Goal: Information Seeking & Learning: Check status

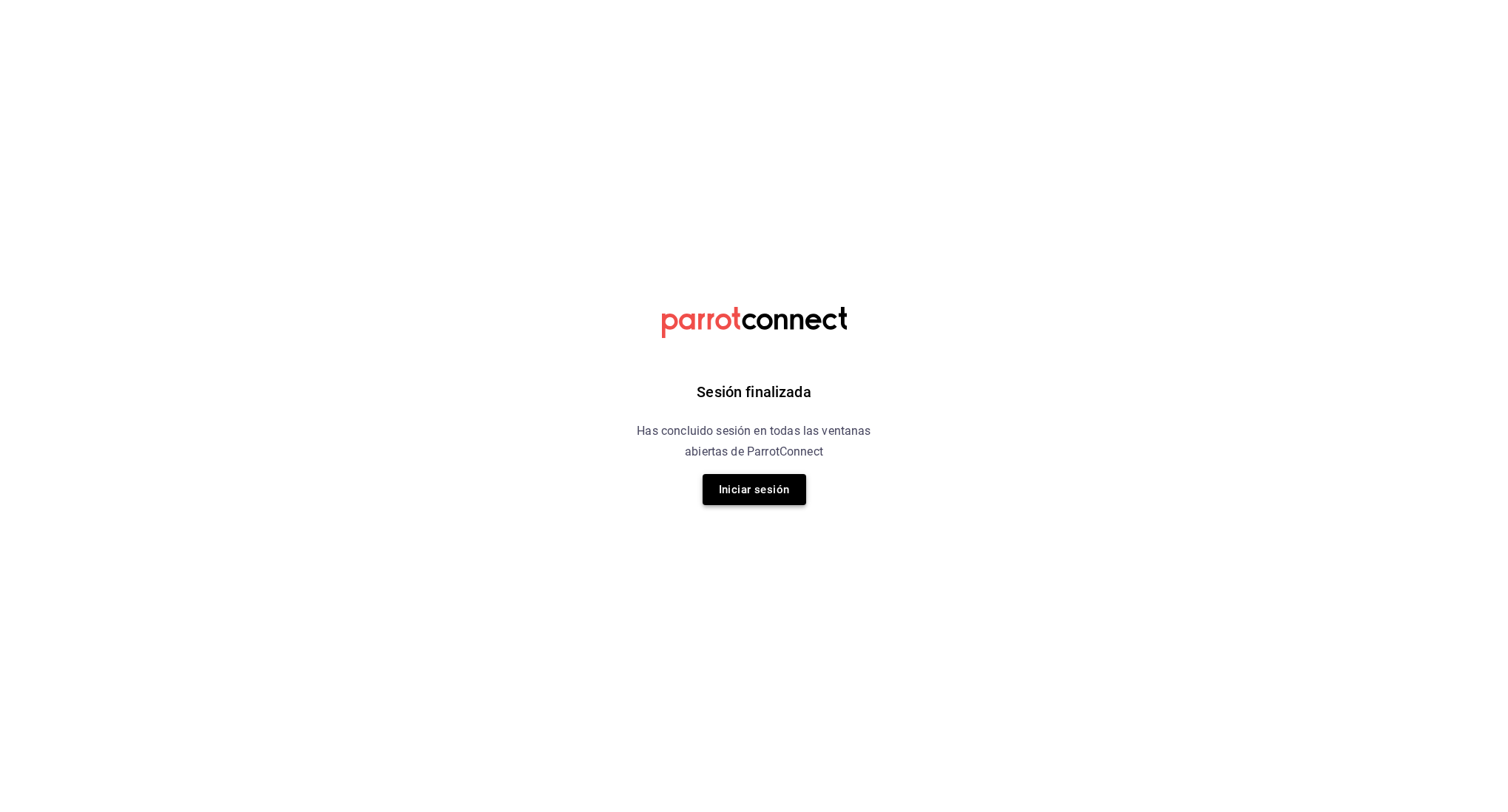
click at [775, 499] on button "Iniciar sesión" at bounding box center [754, 489] width 103 height 31
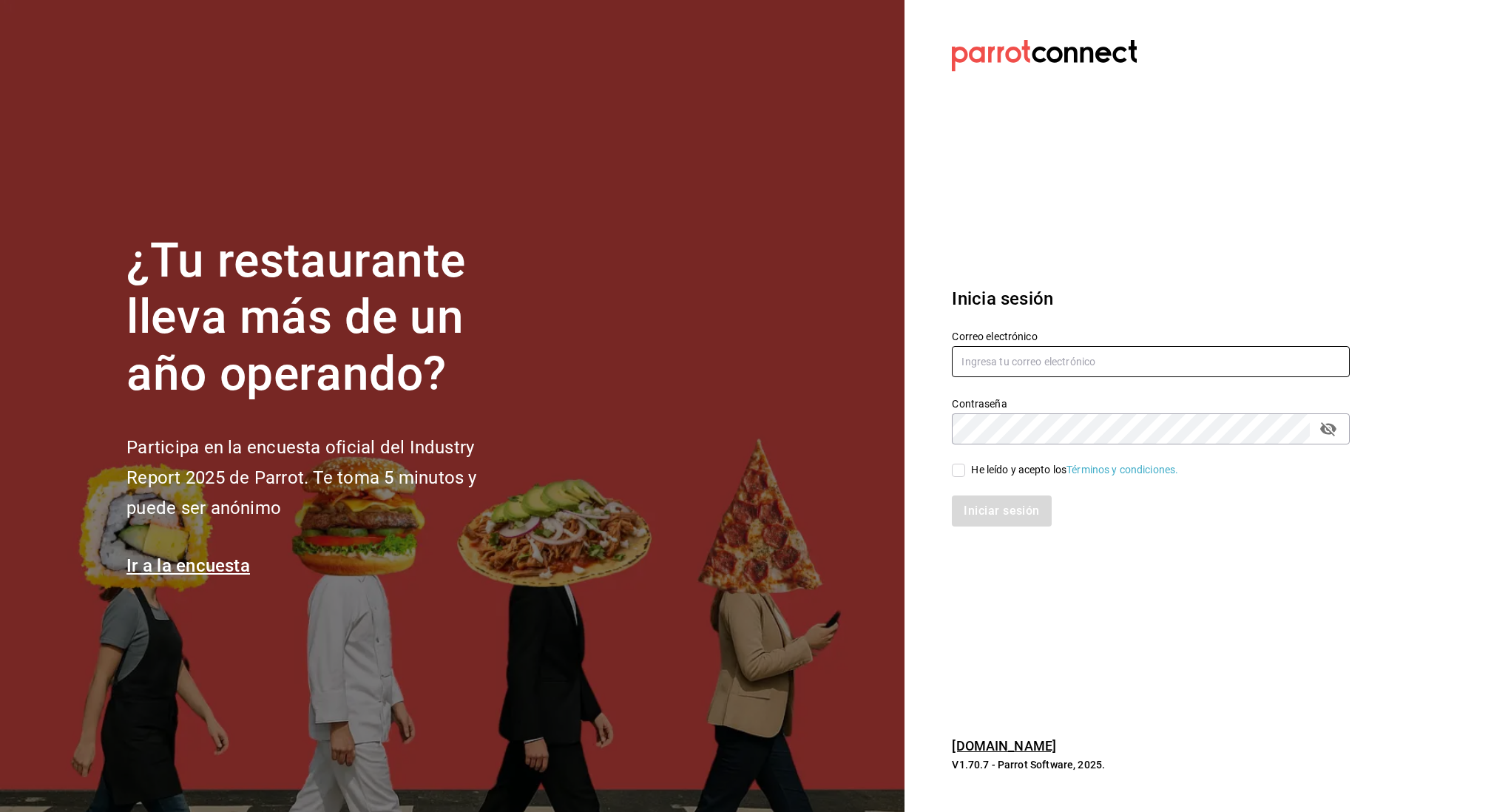
click at [1058, 362] on input "text" at bounding box center [1150, 361] width 398 height 31
type input "[EMAIL_ADDRESS][DOMAIN_NAME]"
click at [961, 473] on input "He leído y acepto los Términos y condiciones." at bounding box center [958, 470] width 13 height 13
checkbox input "true"
click at [962, 499] on button "Iniciar sesión" at bounding box center [1002, 511] width 100 height 31
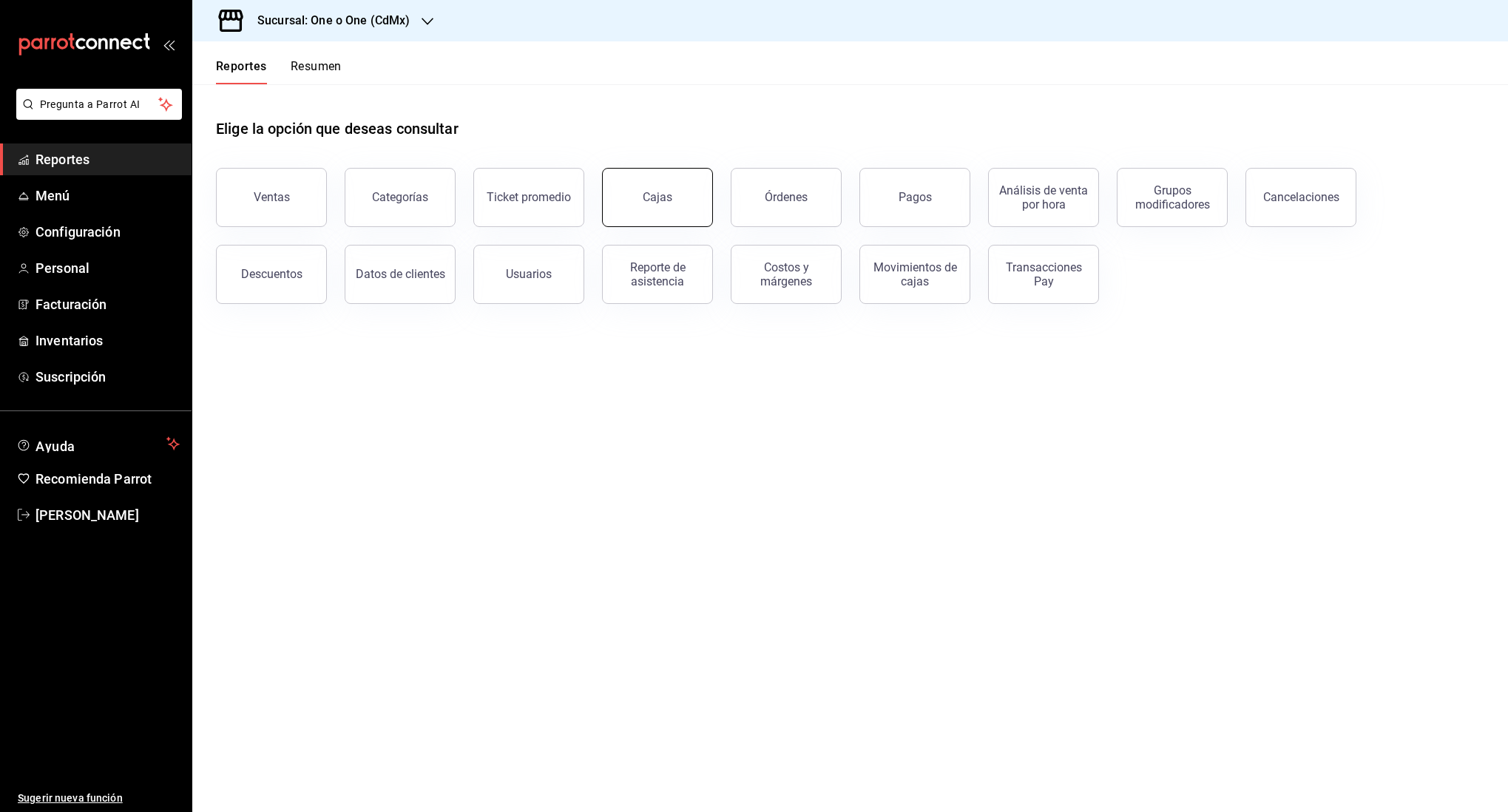
click at [661, 206] on link "Cajas" at bounding box center [658, 197] width 111 height 59
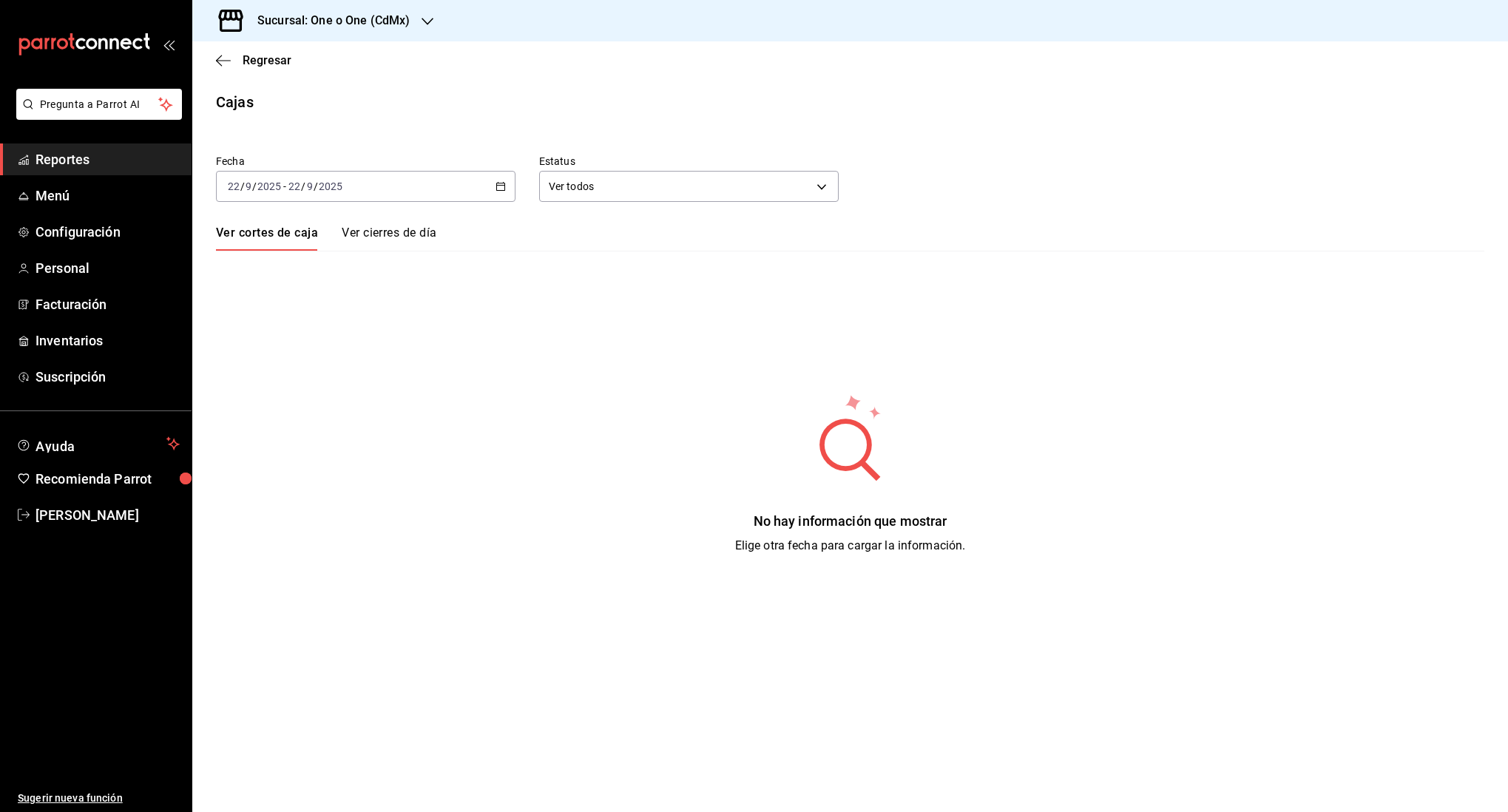
click at [474, 186] on div "[DATE] [DATE] - [DATE] [DATE]" at bounding box center [365, 186] width 299 height 31
click at [296, 400] on span "Rango de fechas" at bounding box center [286, 397] width 115 height 16
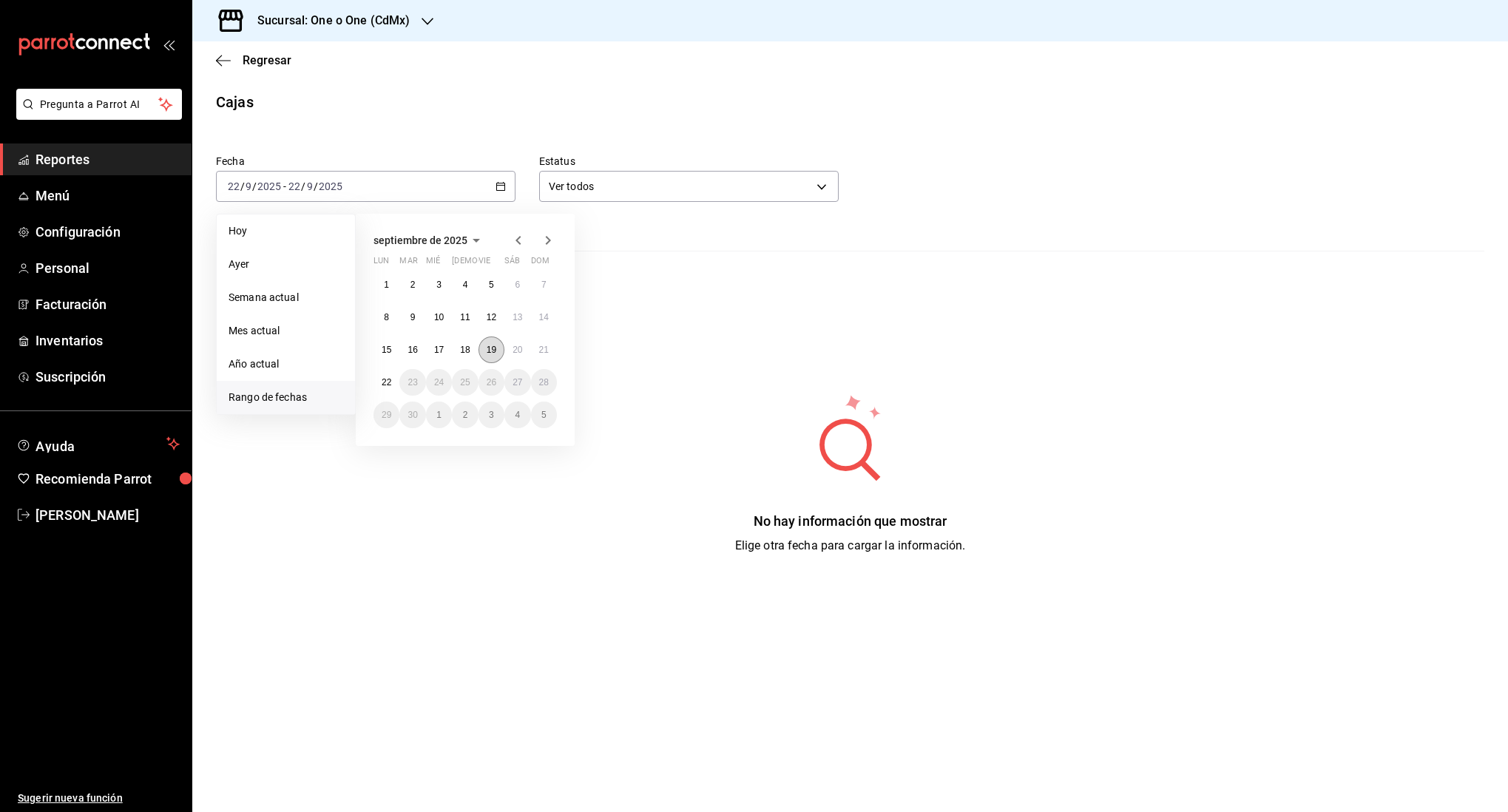
click at [494, 348] on abbr "19" at bounding box center [491, 350] width 10 height 10
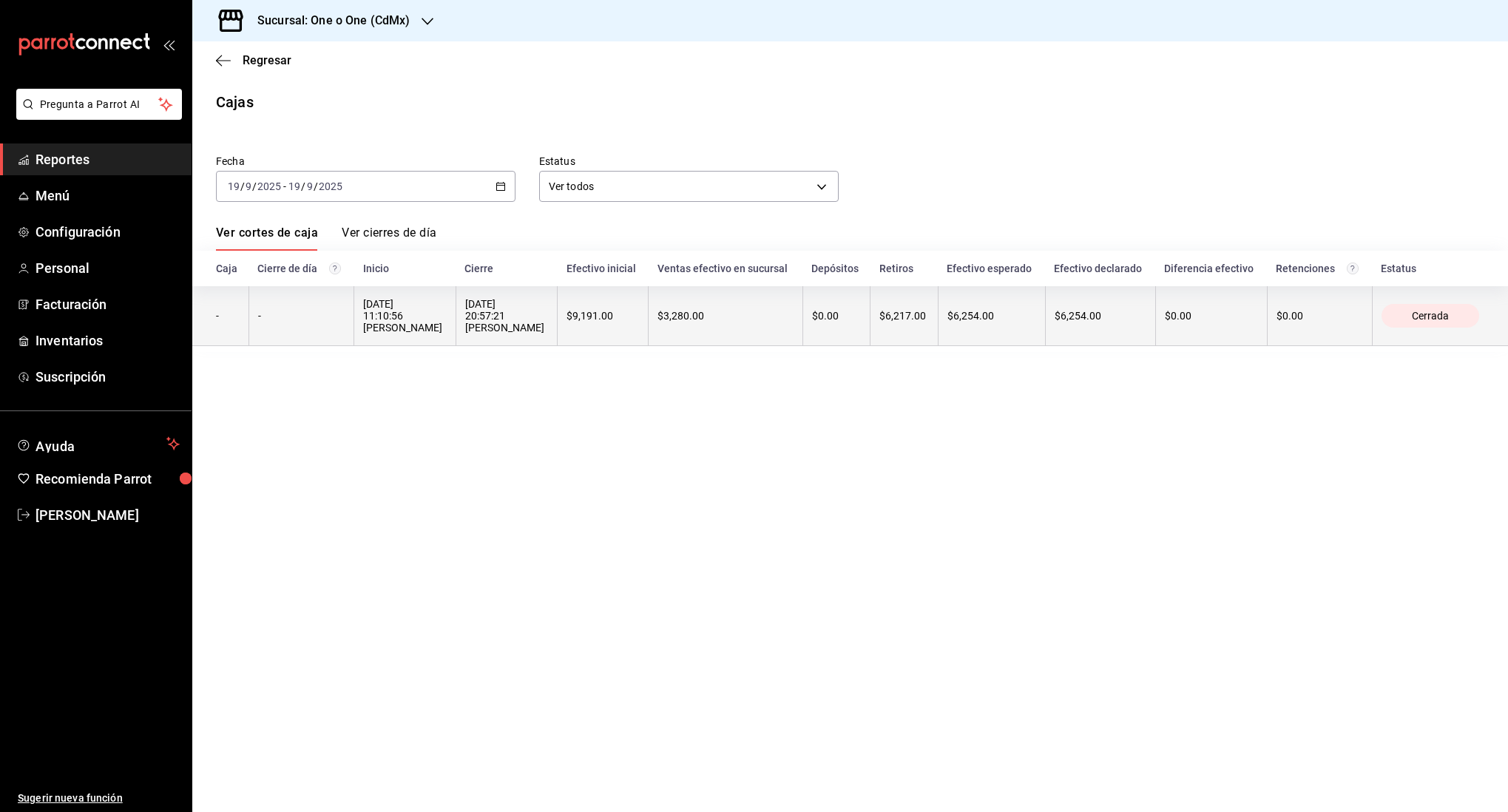
click at [623, 322] on div "$9,191.00" at bounding box center [602, 316] width 73 height 12
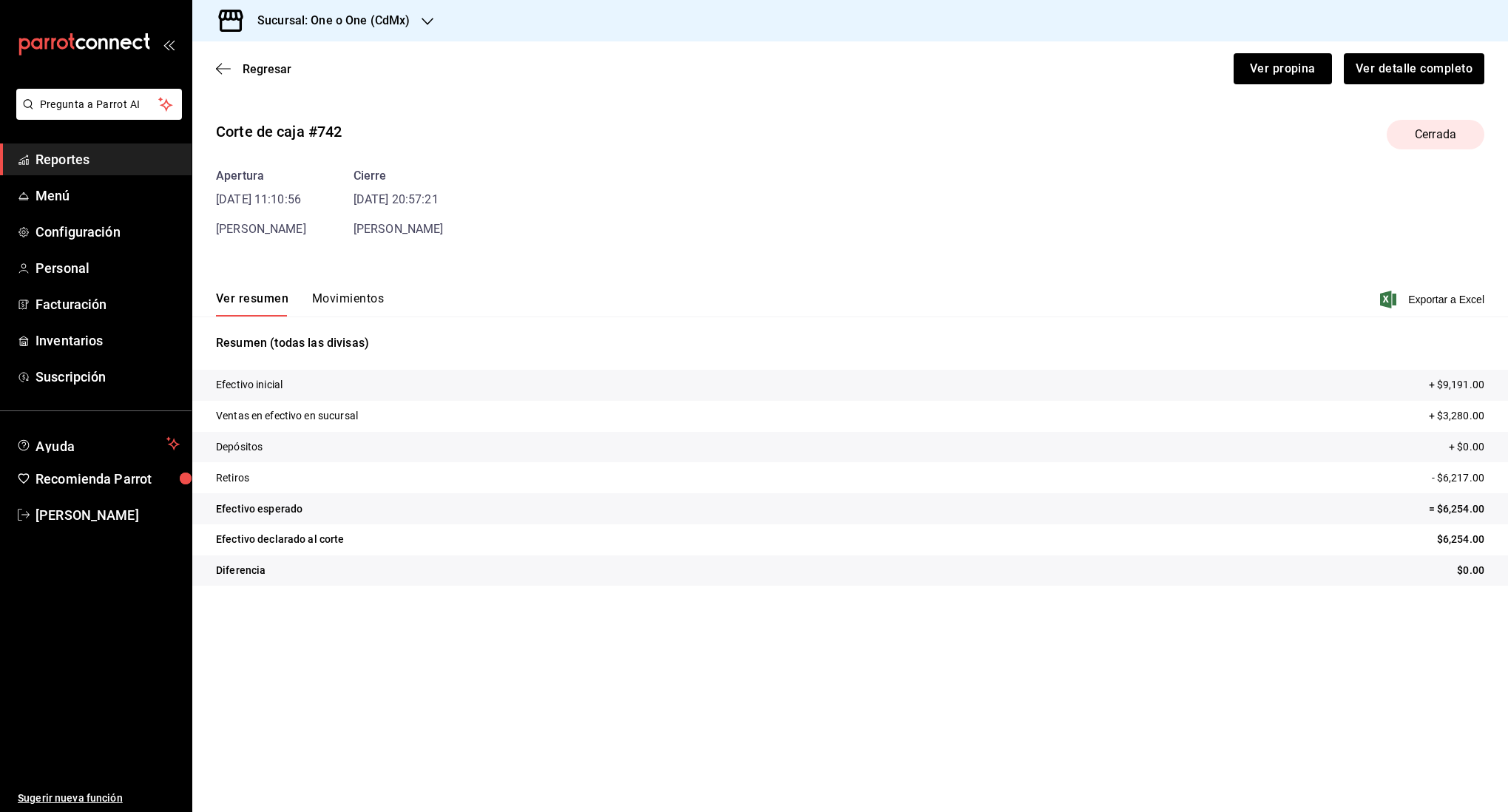
click at [337, 300] on button "Movimientos" at bounding box center [348, 304] width 72 height 25
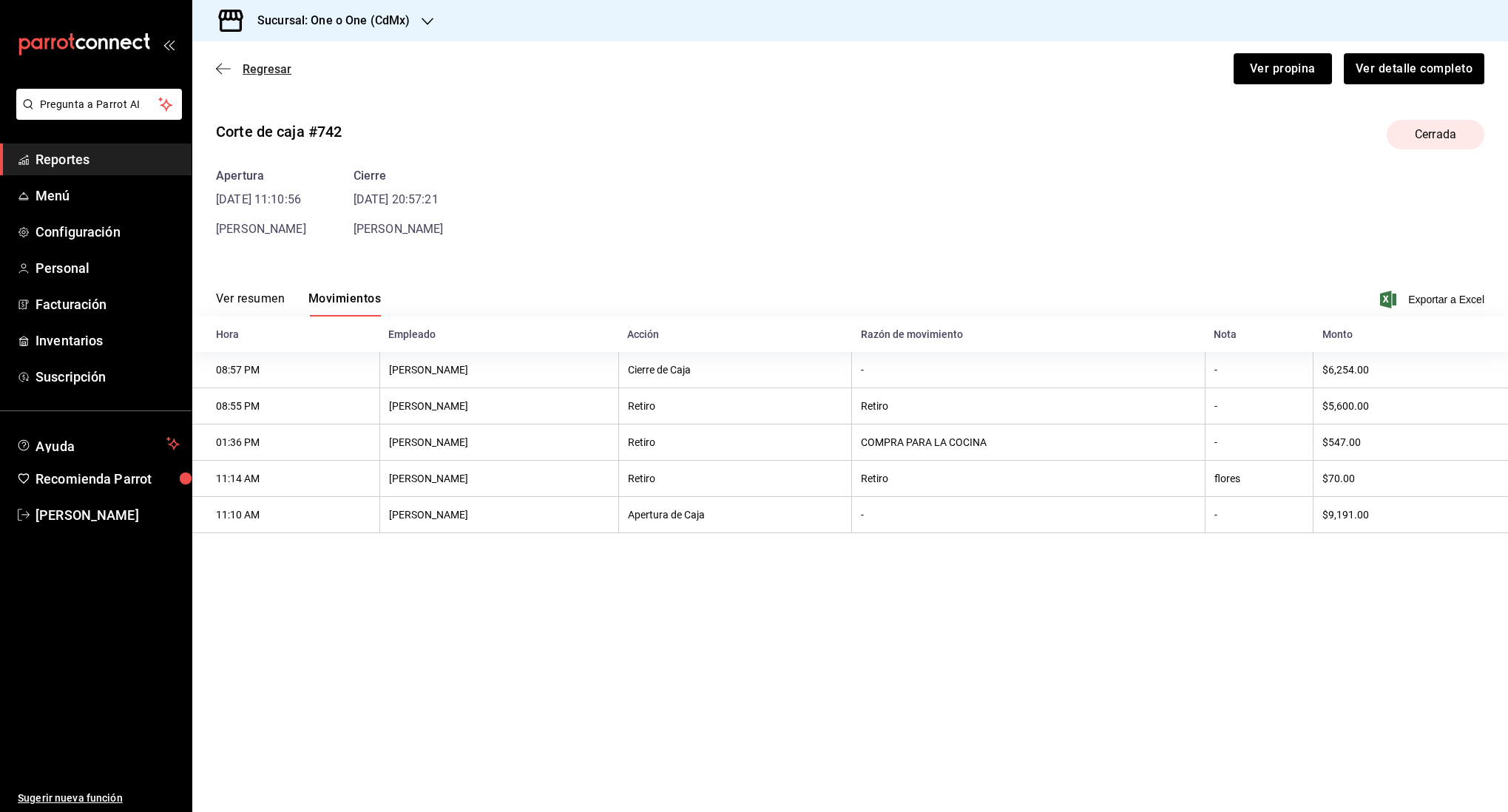
click at [224, 75] on icon "button" at bounding box center [223, 69] width 15 height 13
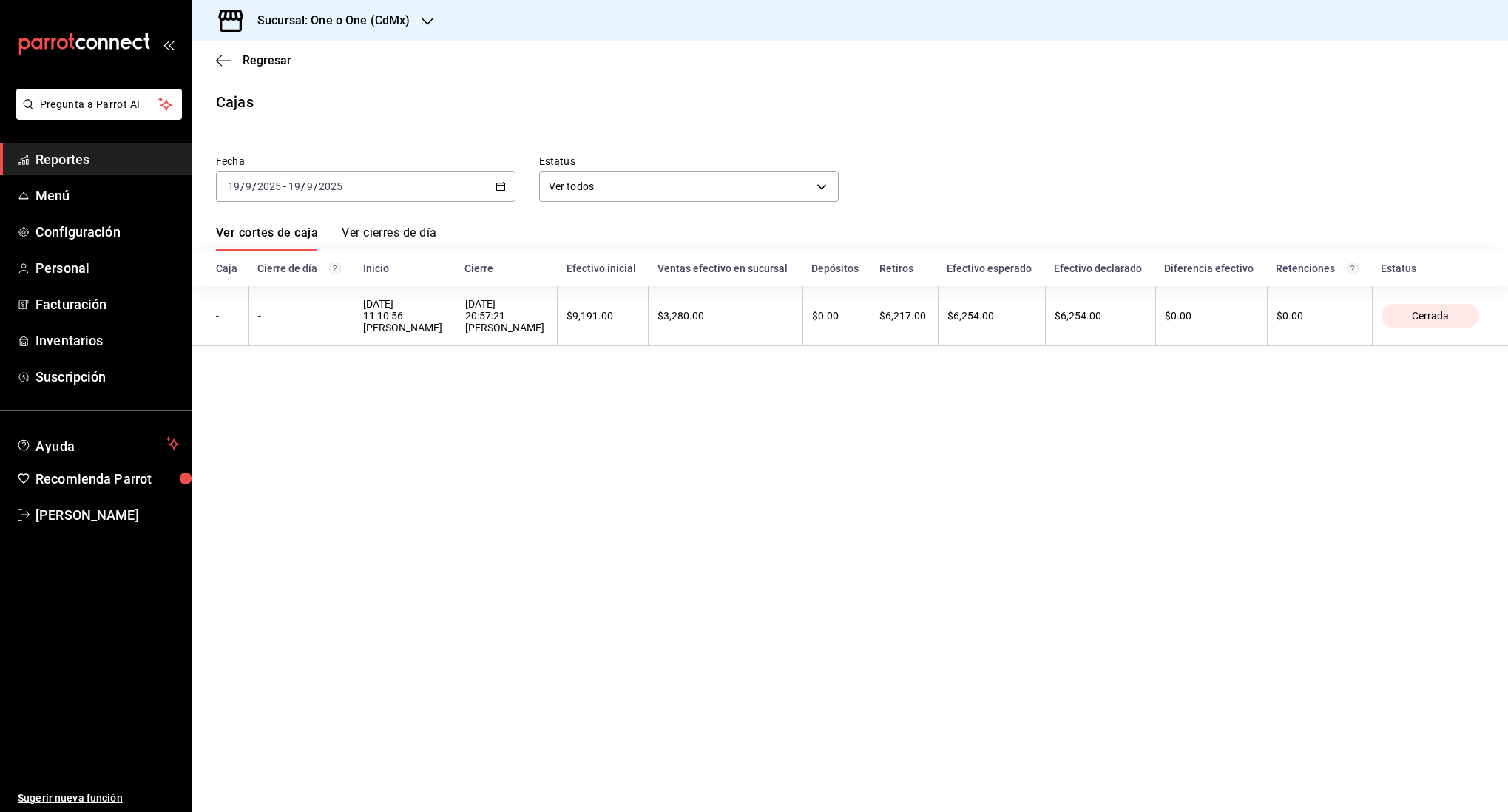
click at [383, 186] on div "2025-09-19 19 / 9 / 2025 - 2025-09-19 19 / 9 / 2025" at bounding box center [365, 186] width 299 height 31
click at [331, 389] on li "Rango de fechas" at bounding box center [286, 397] width 138 height 33
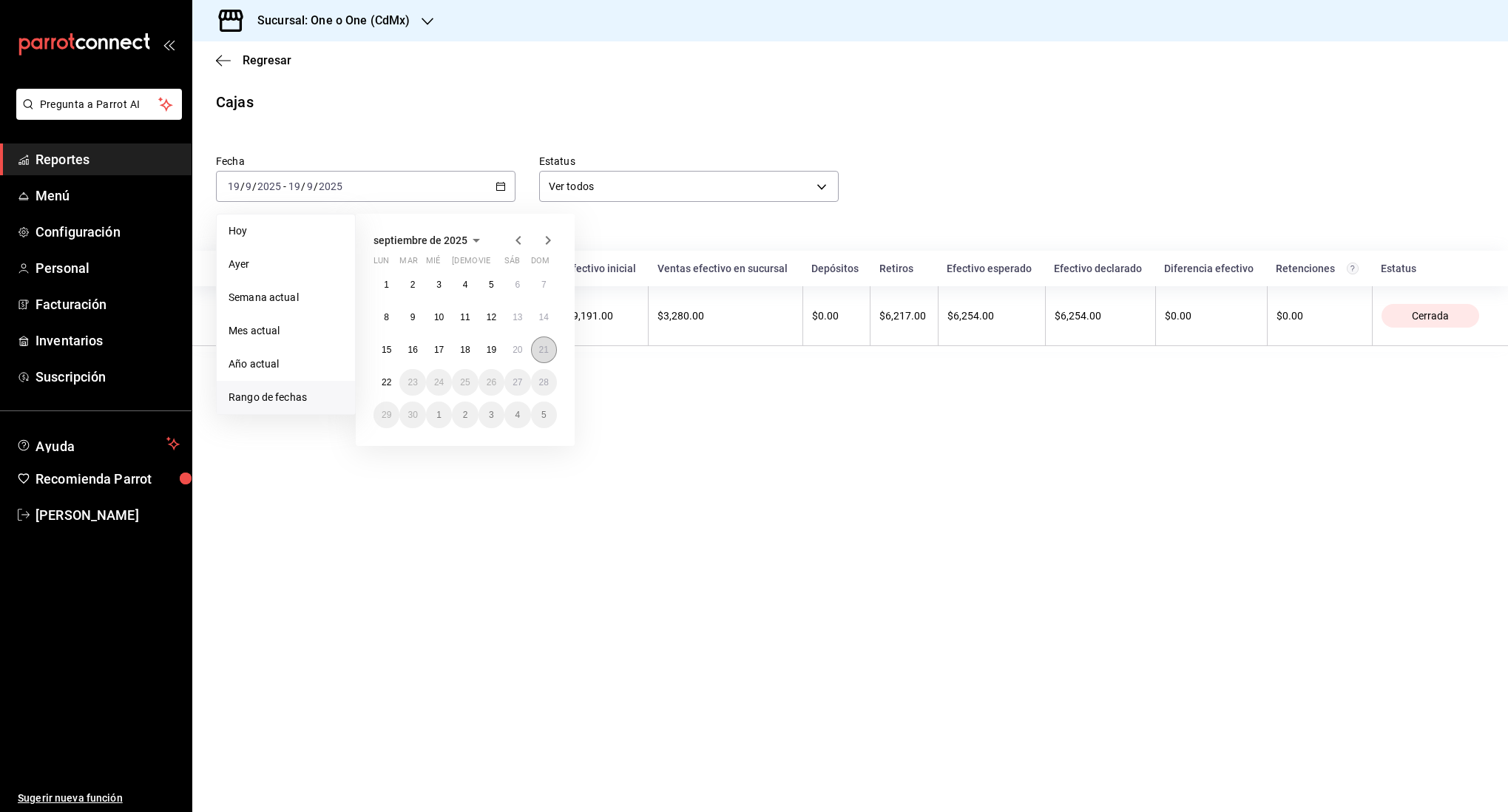
click at [533, 355] on button "21" at bounding box center [544, 350] width 26 height 27
click at [520, 352] on abbr "20" at bounding box center [517, 350] width 10 height 10
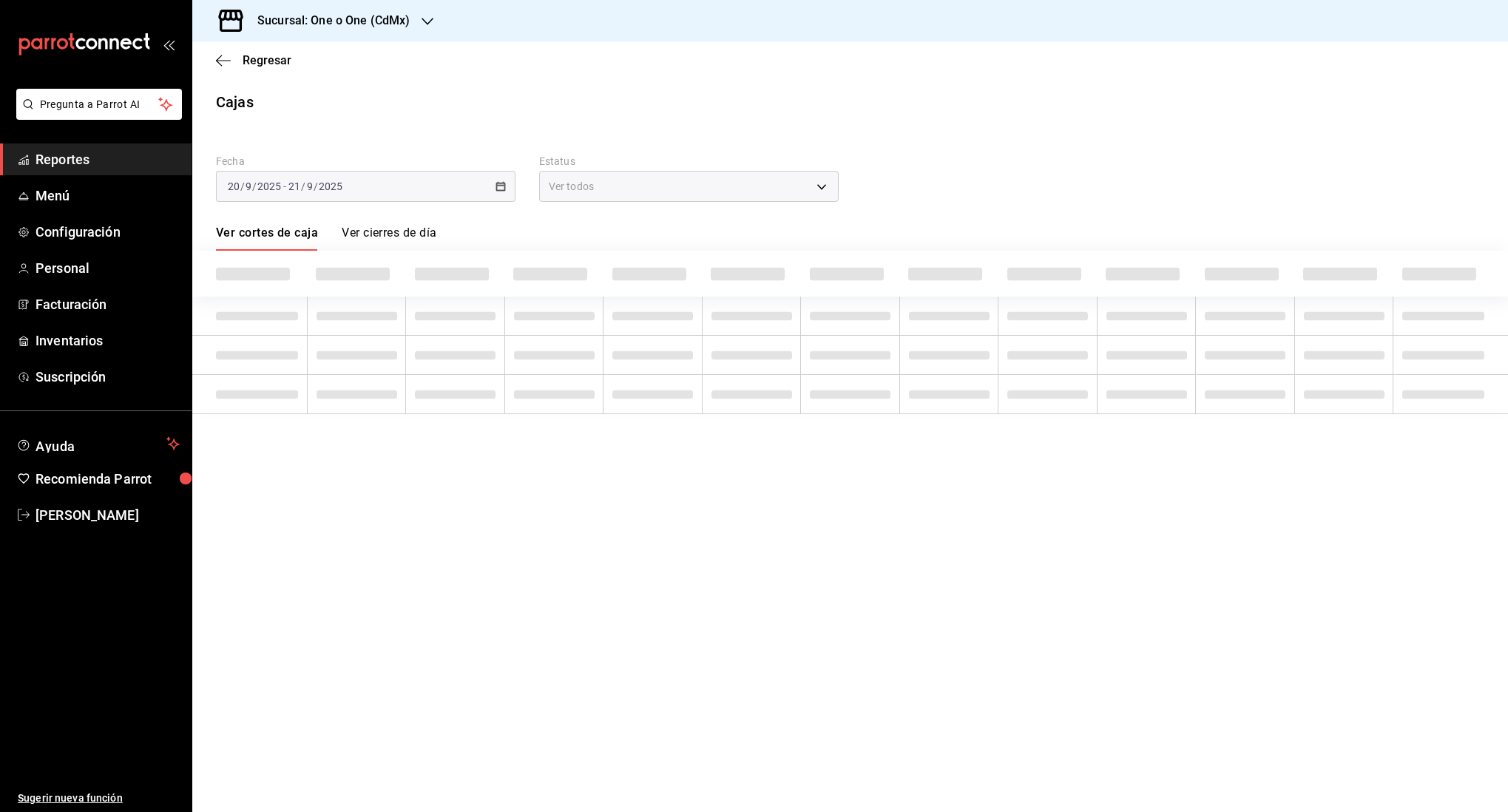
click at [520, 352] on span at bounding box center [554, 355] width 81 height 9
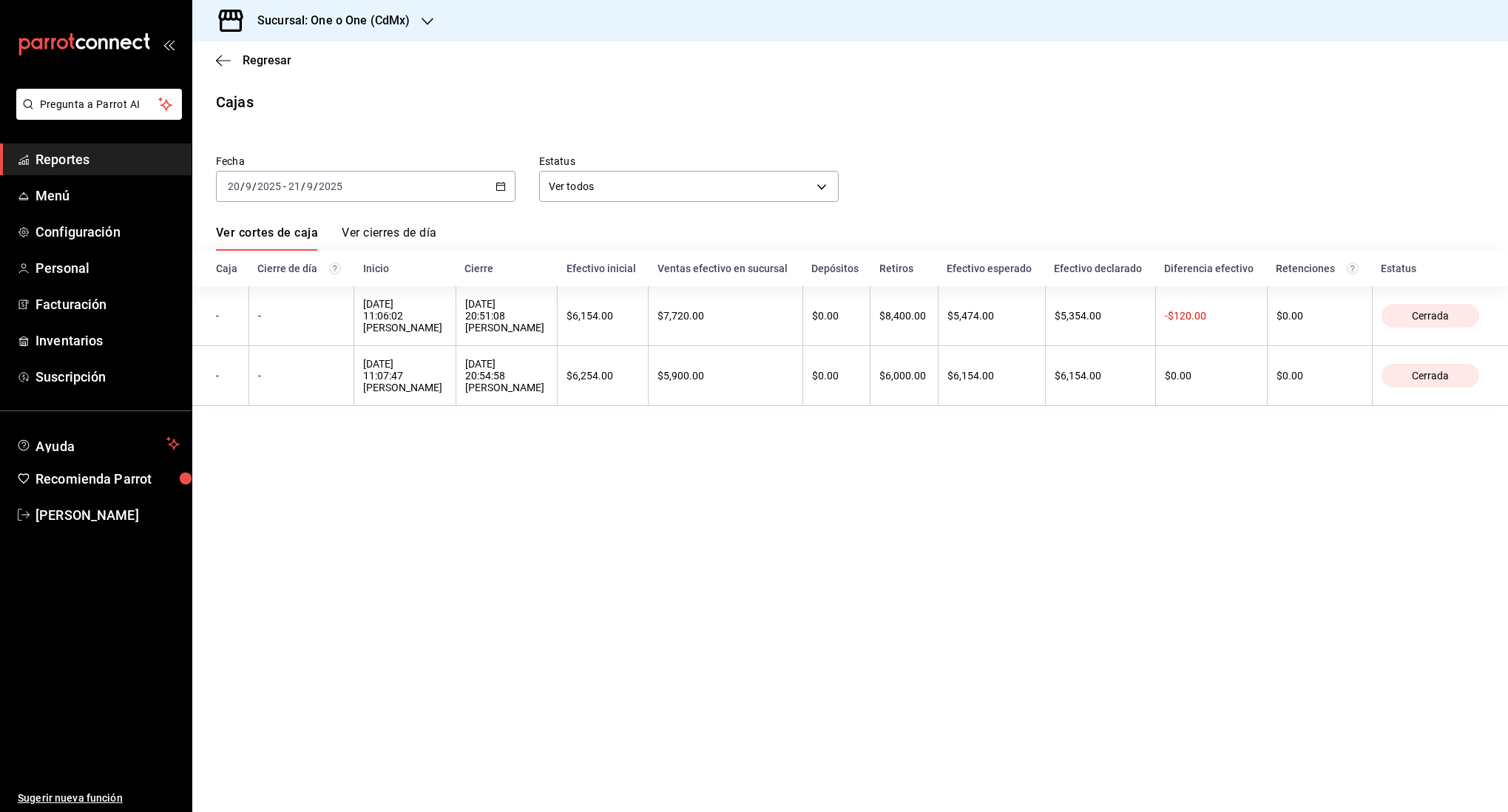
click at [405, 181] on div "2025-09-20 20 / 9 / 2025 - 2025-09-21 21 / 9 / 2025" at bounding box center [365, 186] width 299 height 31
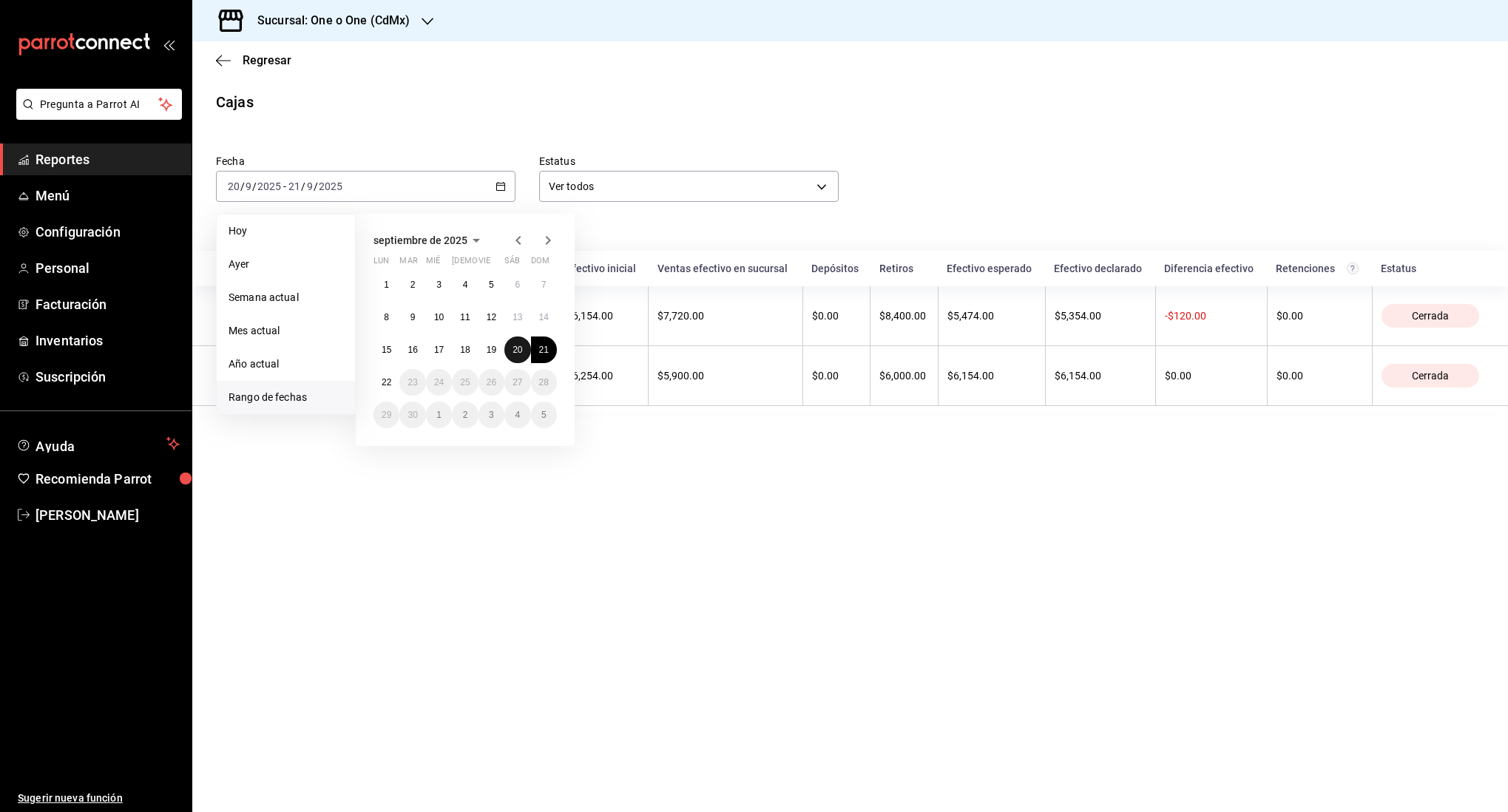
click at [509, 352] on button "20" at bounding box center [517, 350] width 26 height 27
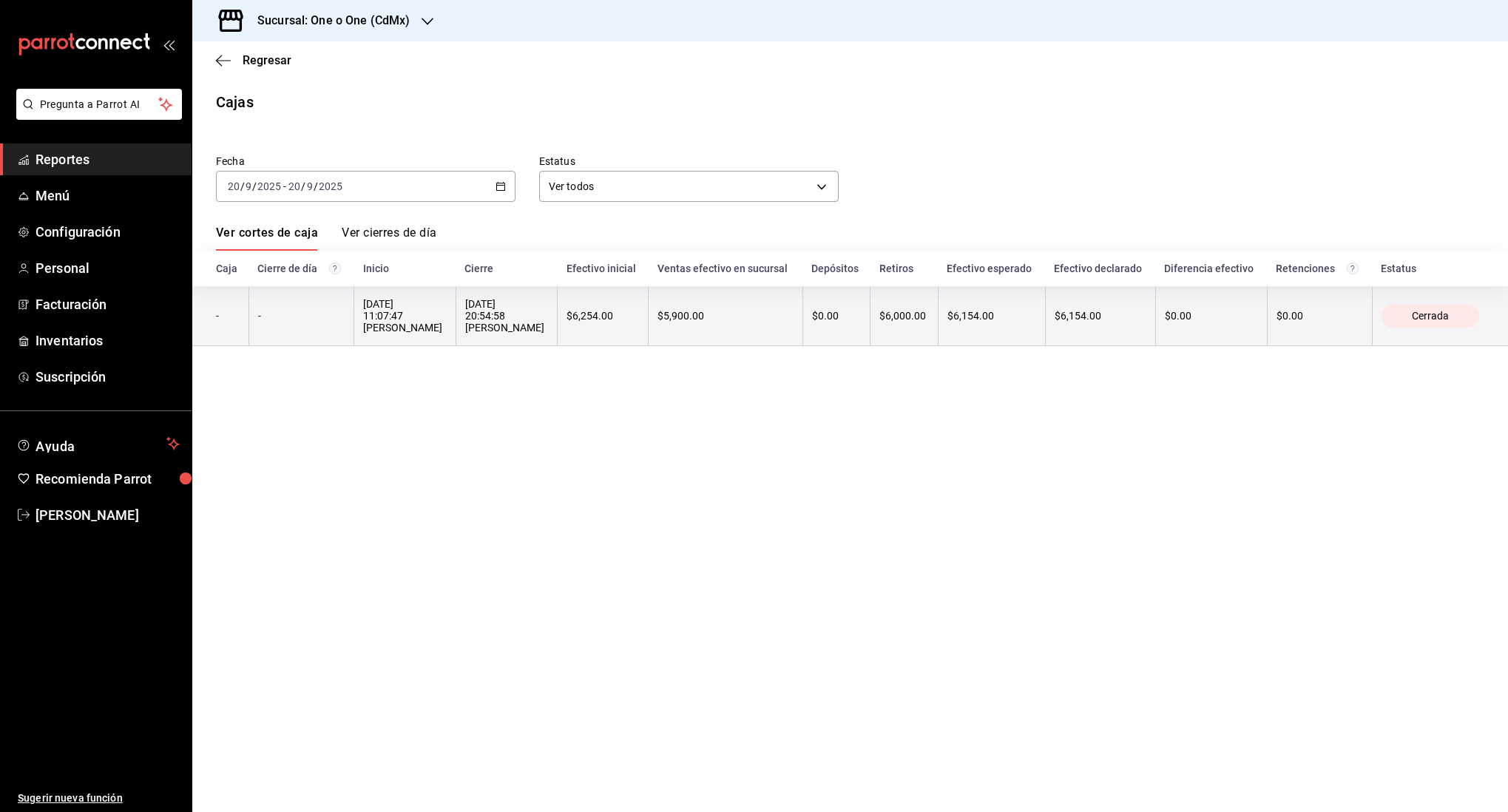
click at [436, 324] on div "20/09/2025 11:07:47 GUADALUPE CAJA" at bounding box center [404, 315] width 83 height 35
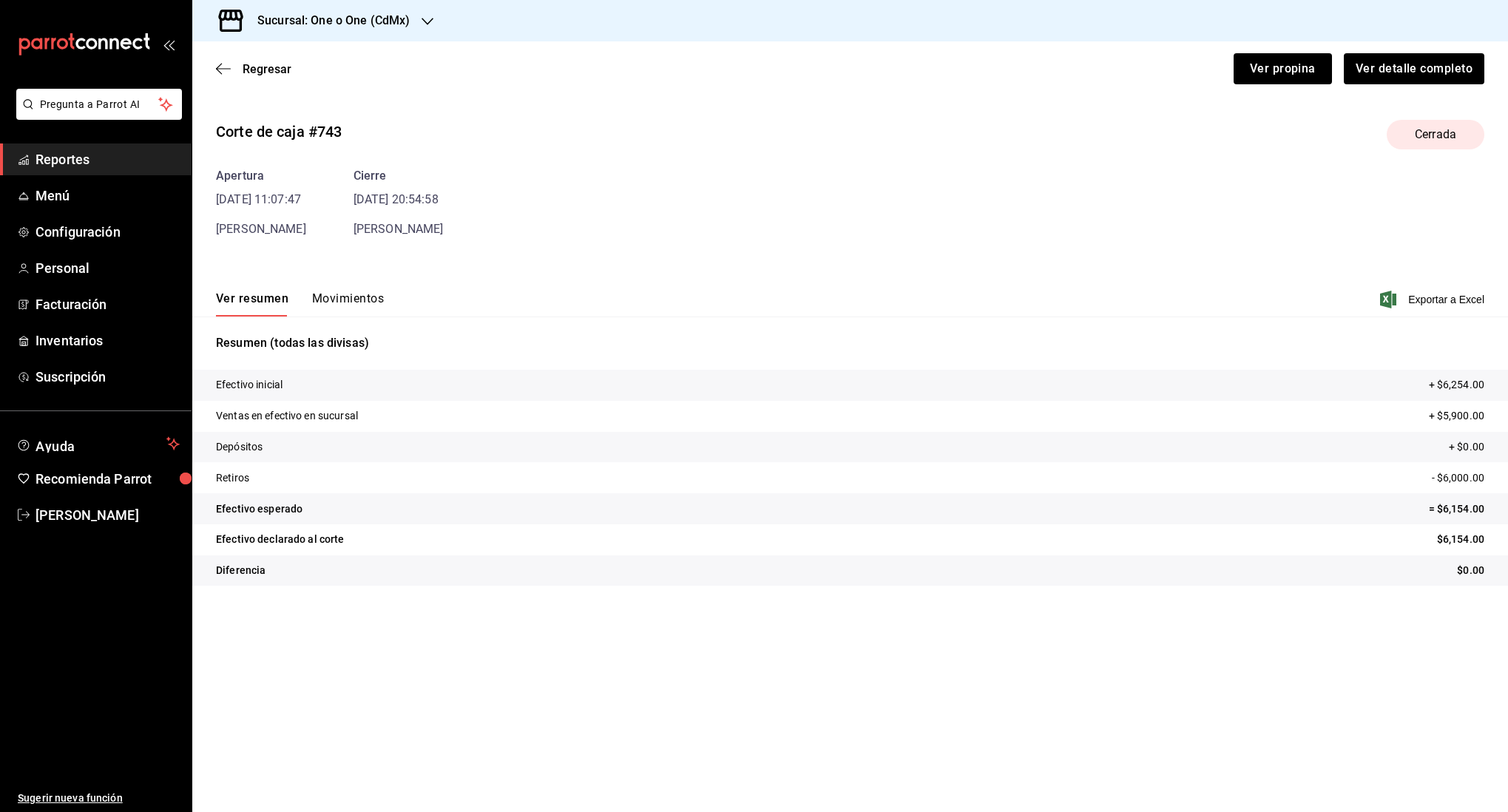
click at [340, 298] on button "Movimientos" at bounding box center [348, 304] width 72 height 25
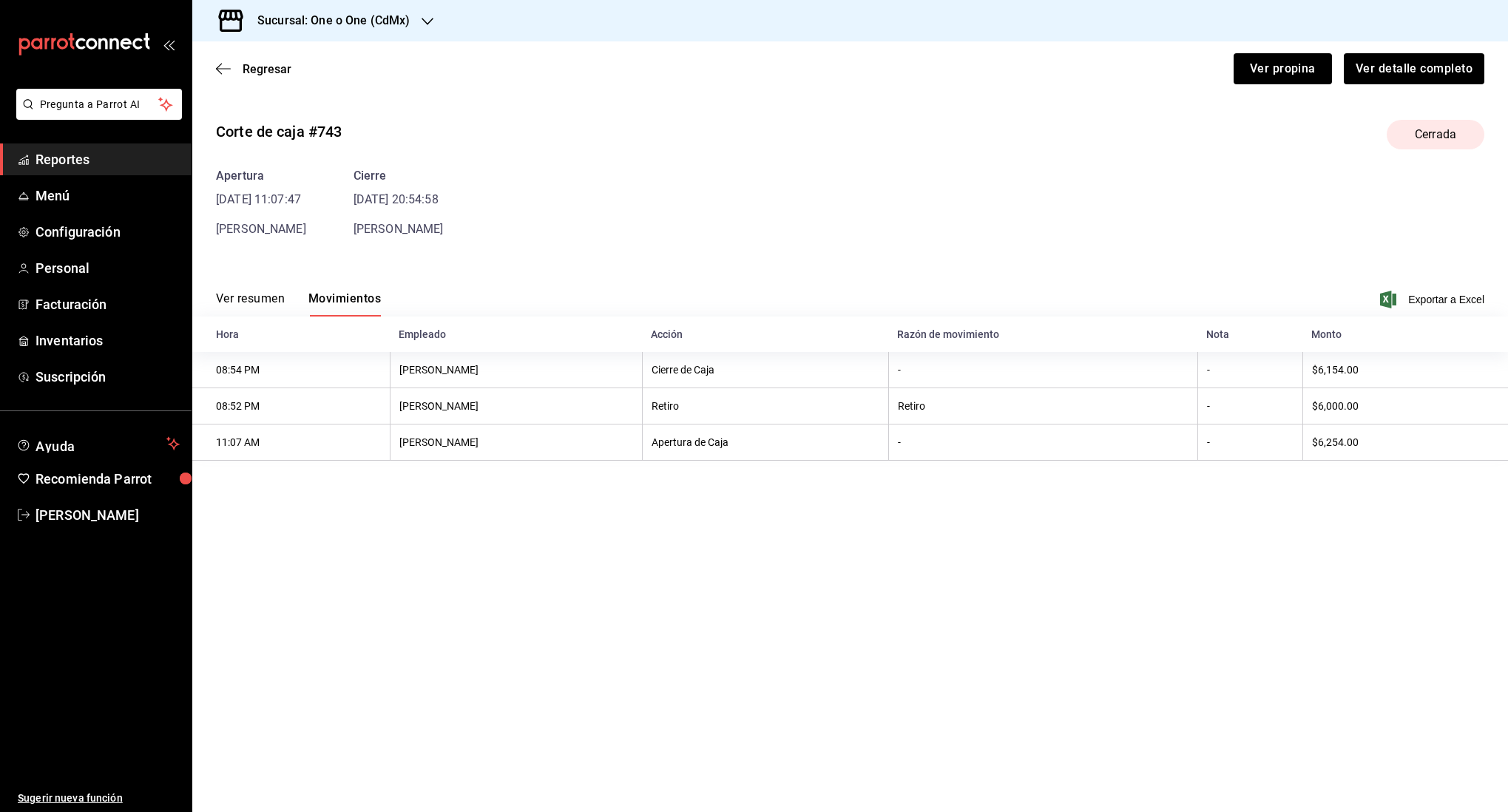
click at [228, 80] on div "Regresar Ver propina Ver detalle completo" at bounding box center [850, 68] width 1316 height 55
click at [224, 66] on icon "button" at bounding box center [223, 69] width 15 height 13
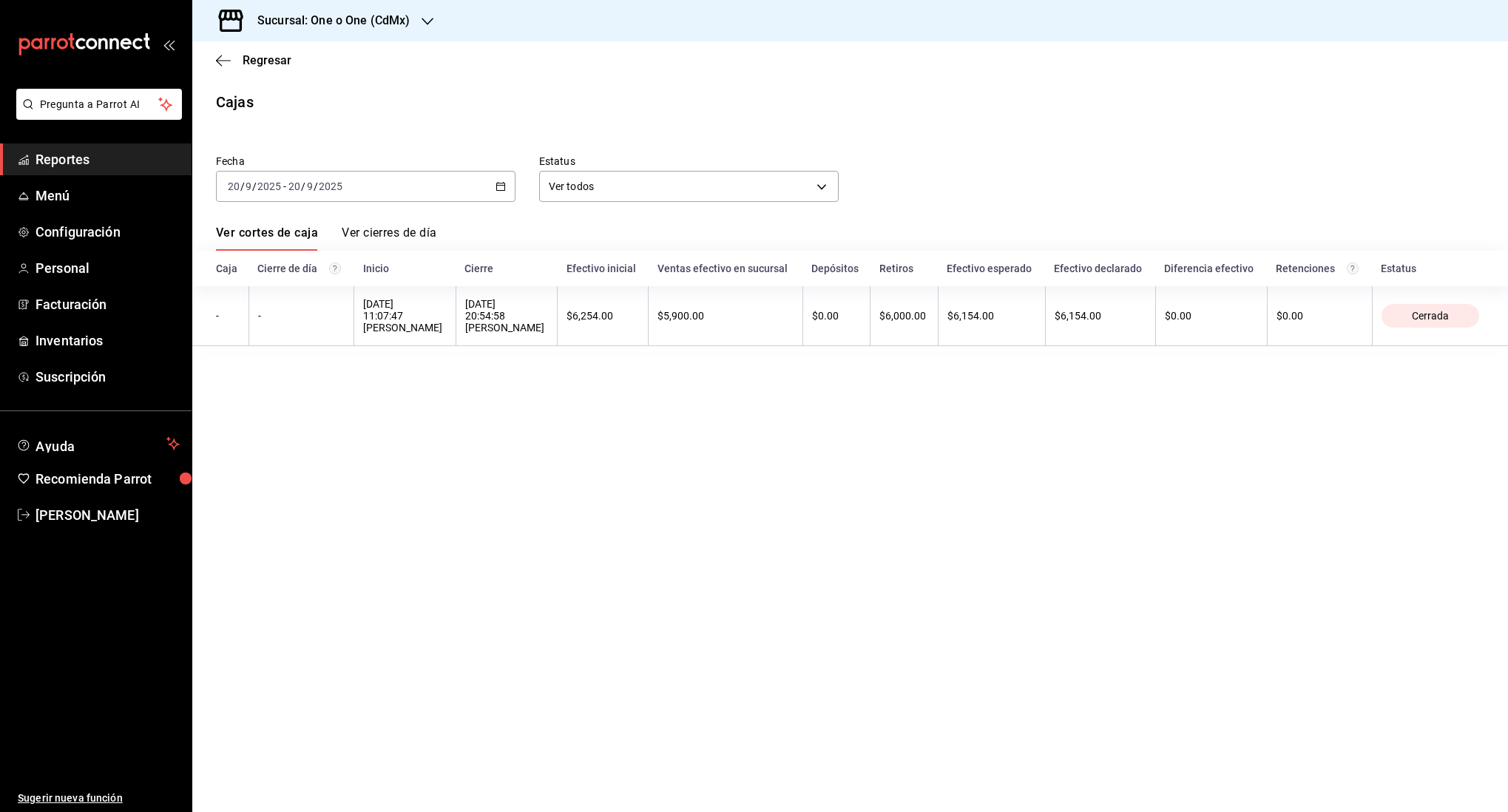
click at [327, 189] on input "2025" at bounding box center [331, 187] width 25 height 12
click at [313, 392] on span "Rango de fechas" at bounding box center [286, 397] width 115 height 16
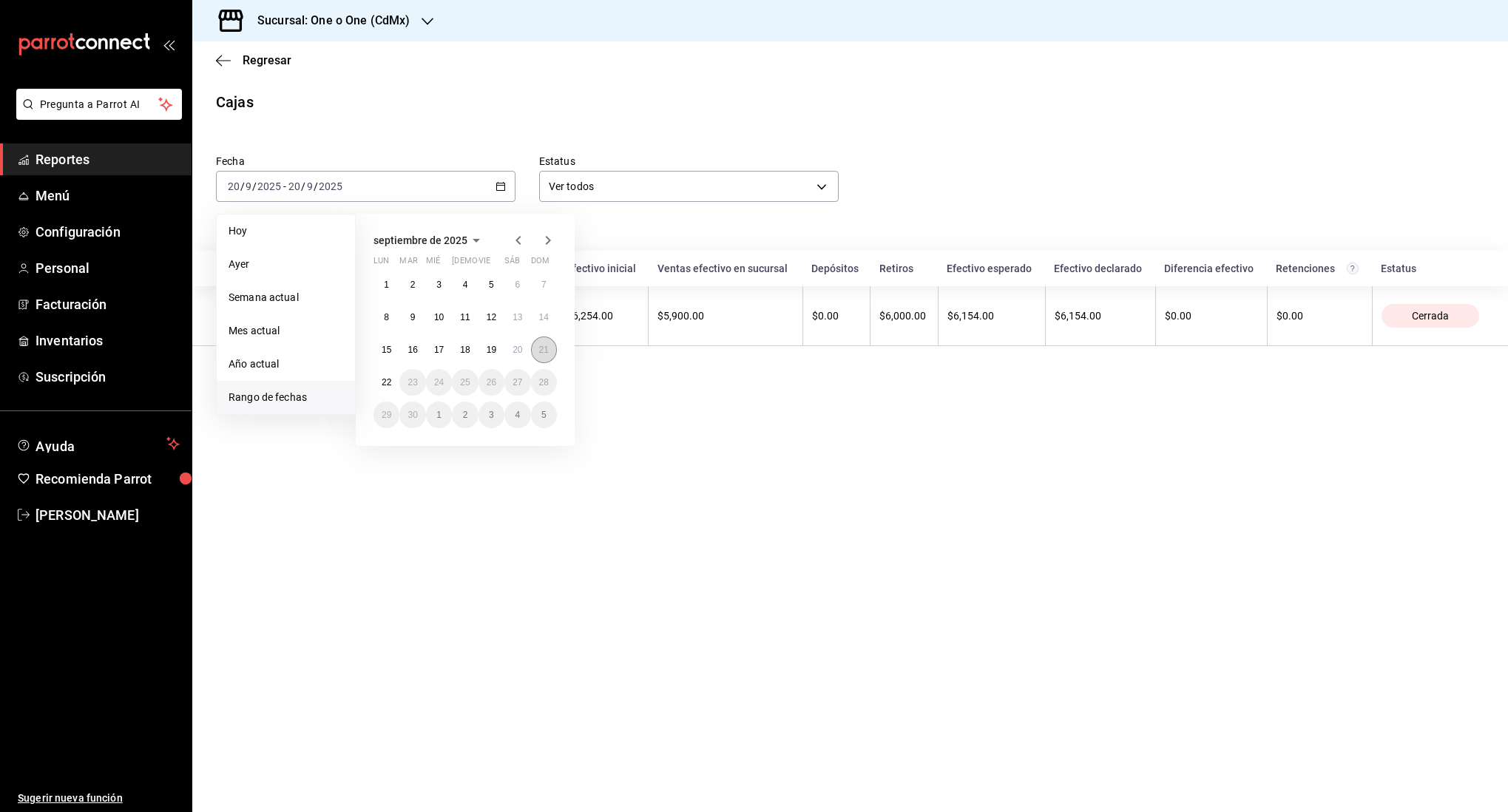
click at [537, 349] on button "21" at bounding box center [544, 350] width 26 height 27
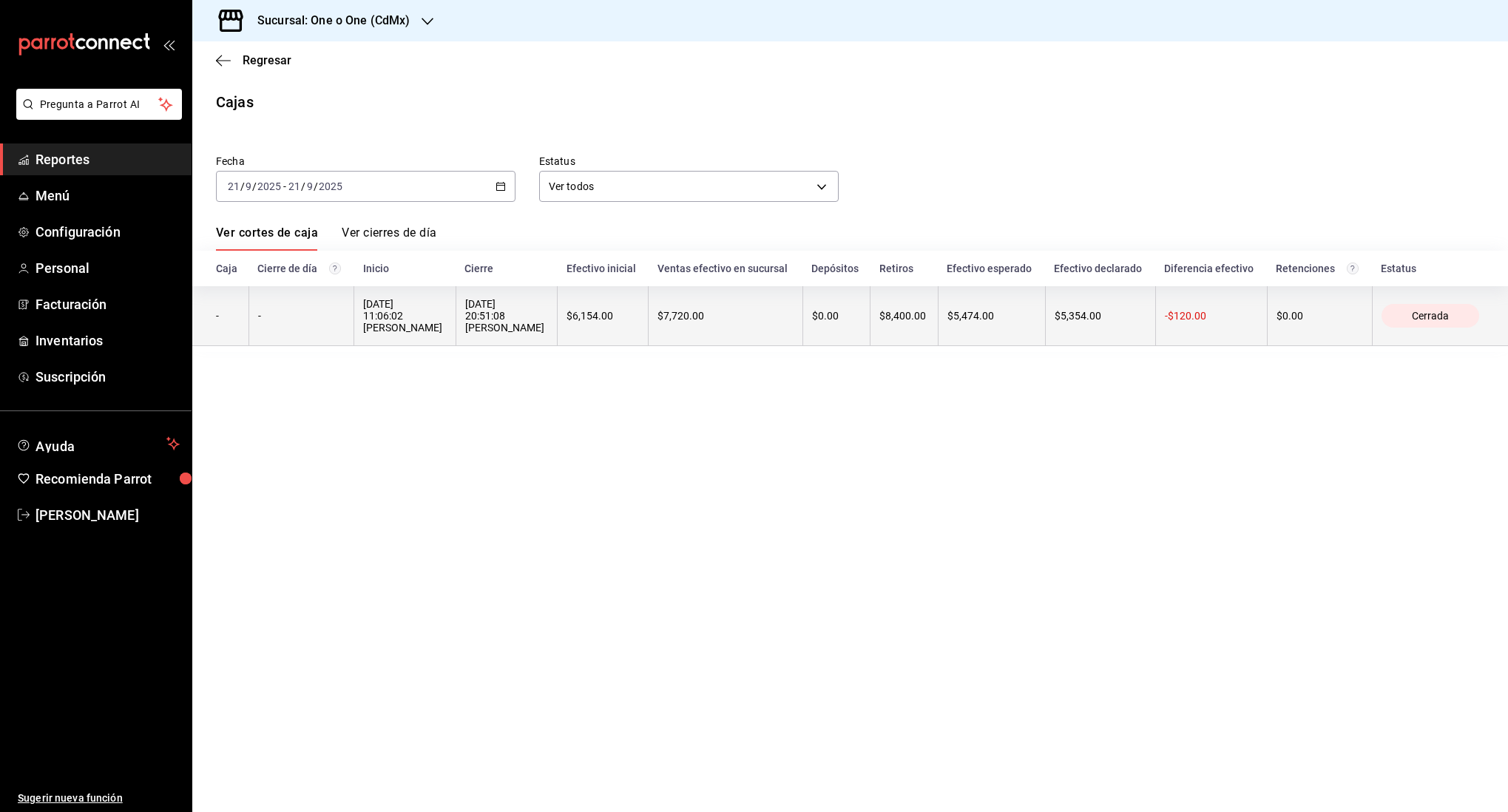
click at [638, 314] on th "$6,154.00" at bounding box center [603, 316] width 91 height 60
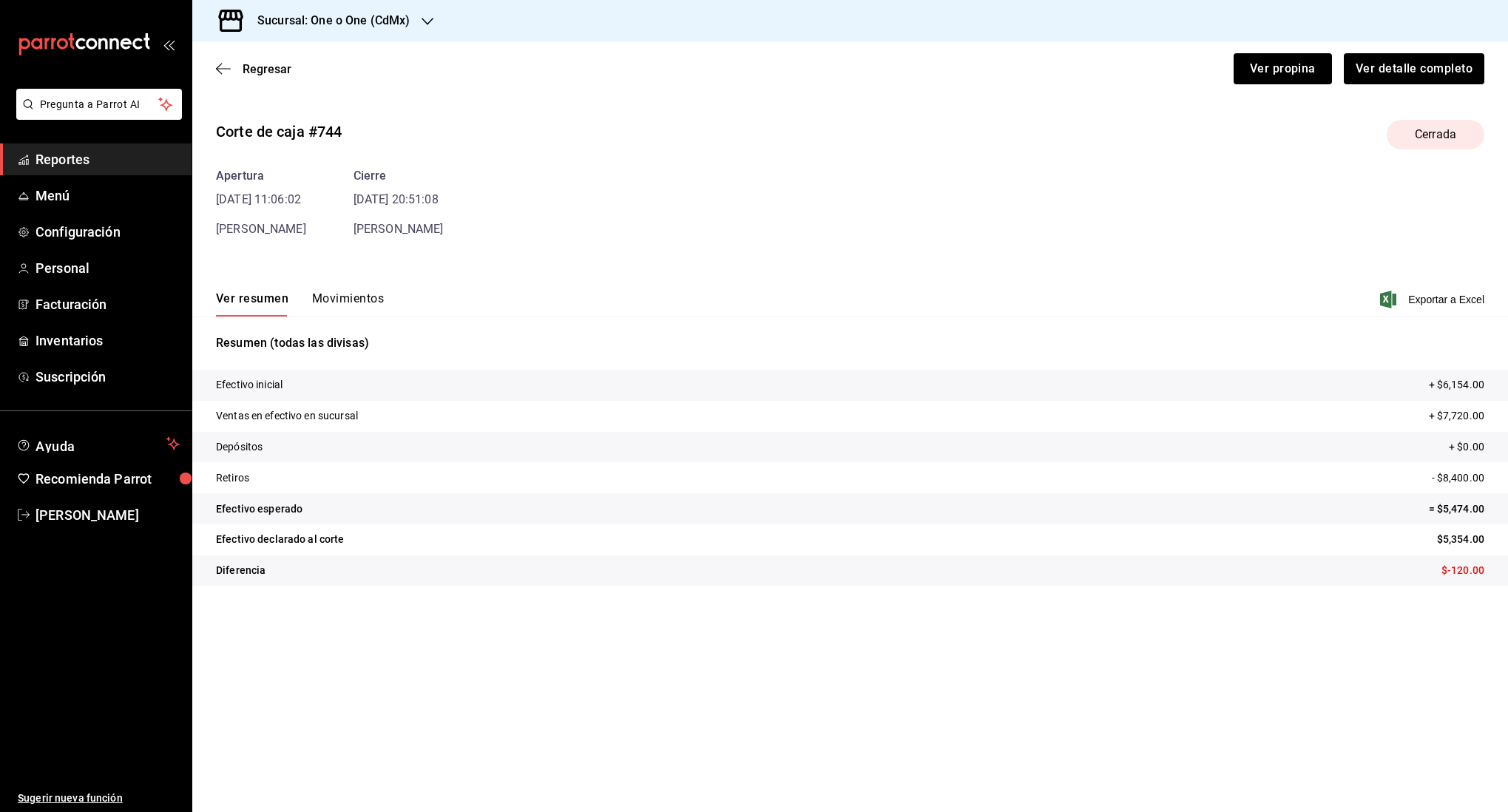
click at [339, 290] on div "Ver resumen Movimientos Exportar a Excel" at bounding box center [850, 295] width 1316 height 43
click at [340, 295] on button "Movimientos" at bounding box center [348, 304] width 72 height 25
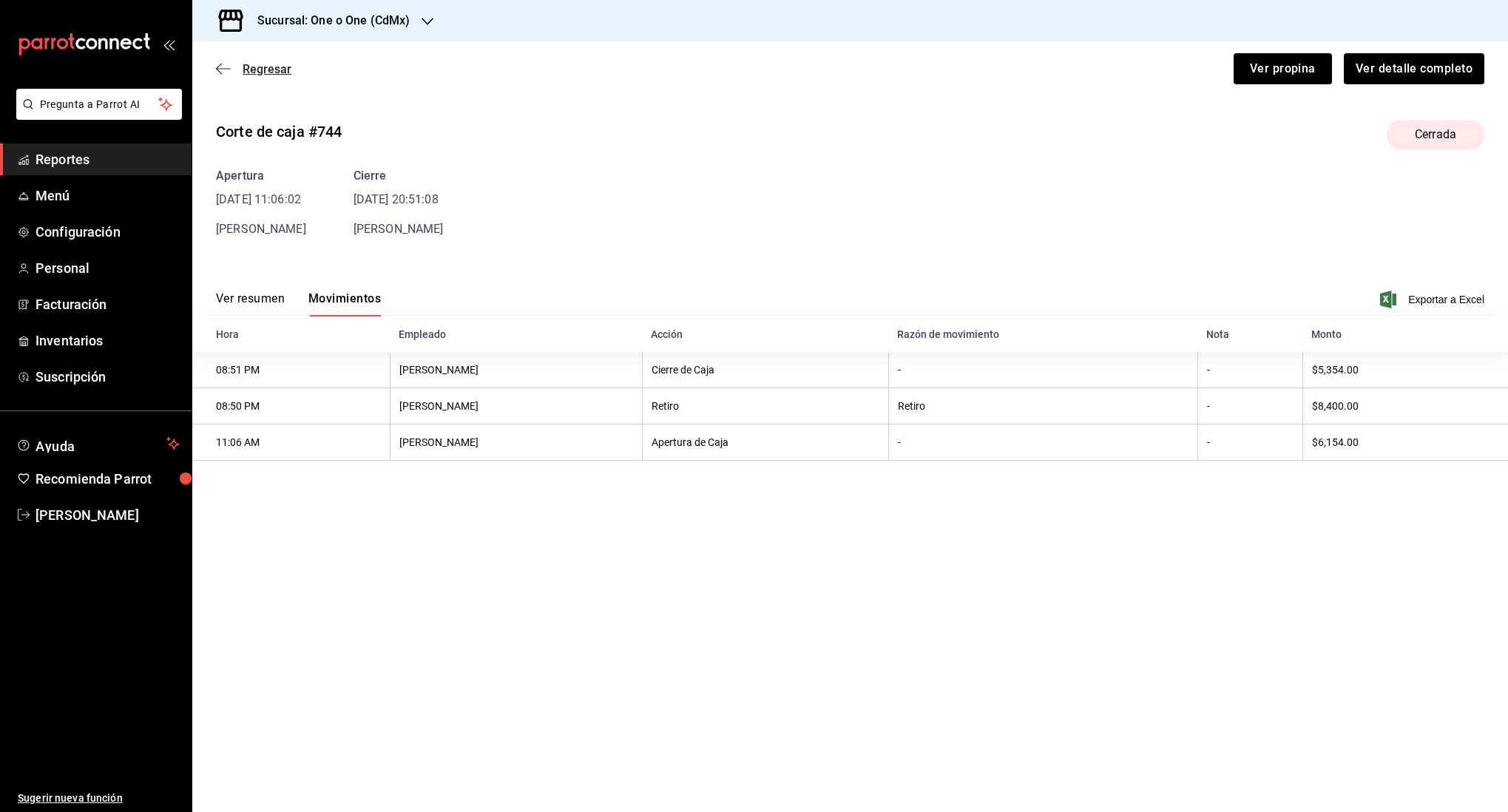
click at [231, 69] on span "Regresar" at bounding box center [253, 69] width 76 height 14
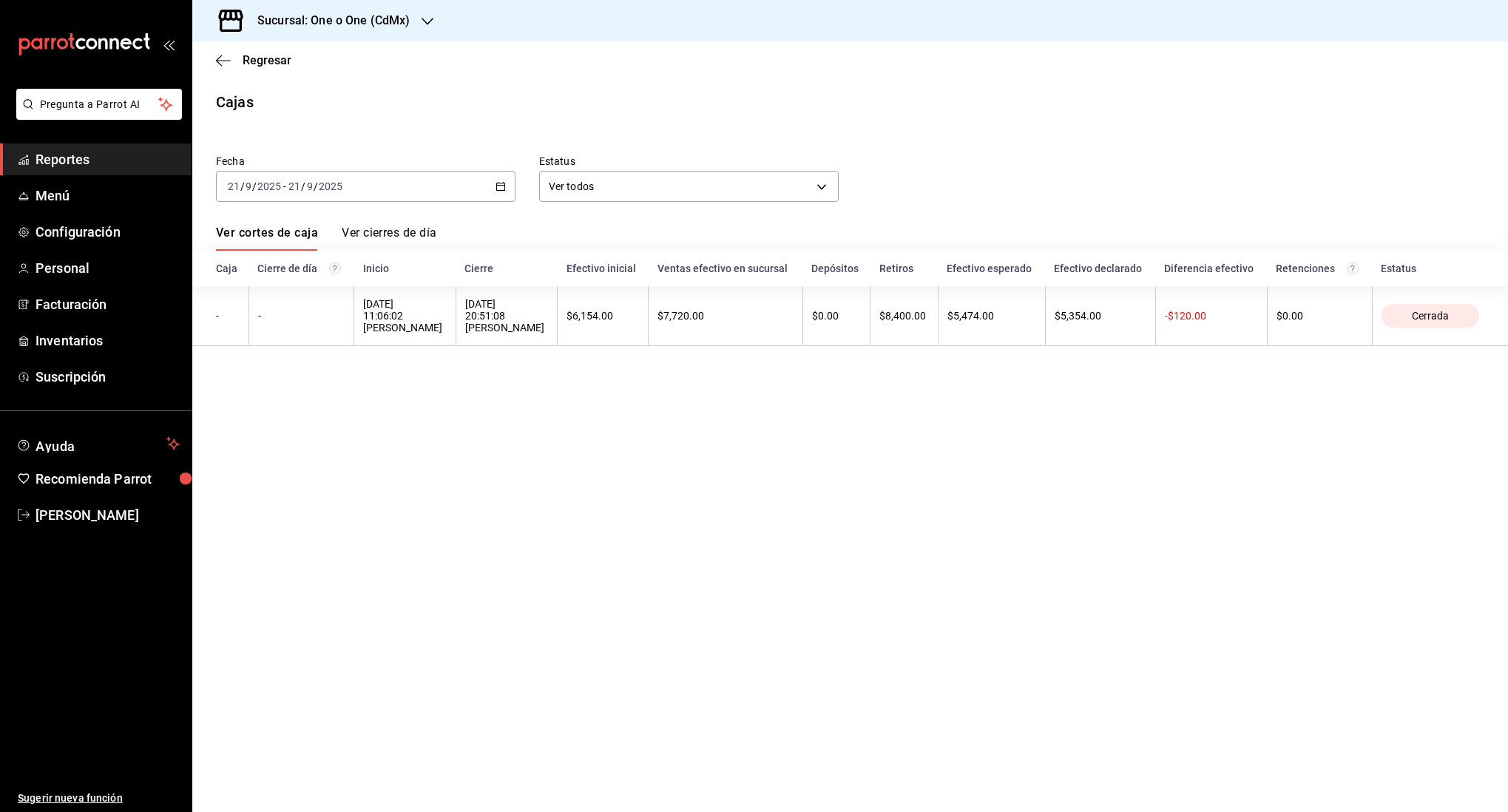
click at [289, 19] on h3 "Sucursal: One o One (CdMx)" at bounding box center [327, 21] width 164 height 18
click at [291, 96] on span "101 Roma Norte (CDMX)" at bounding box center [262, 97] width 116 height 16
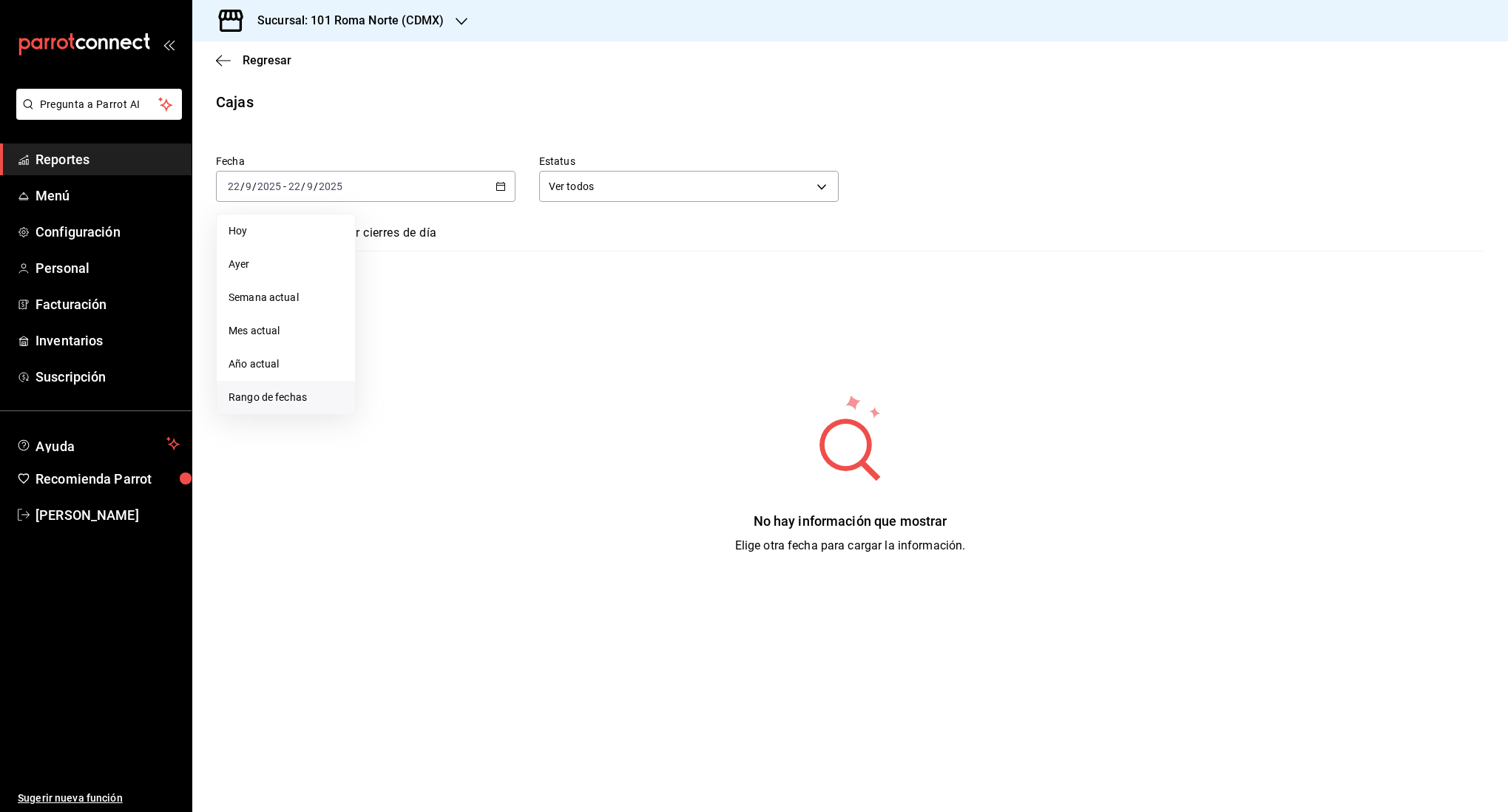
click at [307, 394] on span "Rango de fechas" at bounding box center [286, 397] width 115 height 16
click at [519, 349] on abbr "20" at bounding box center [517, 350] width 10 height 10
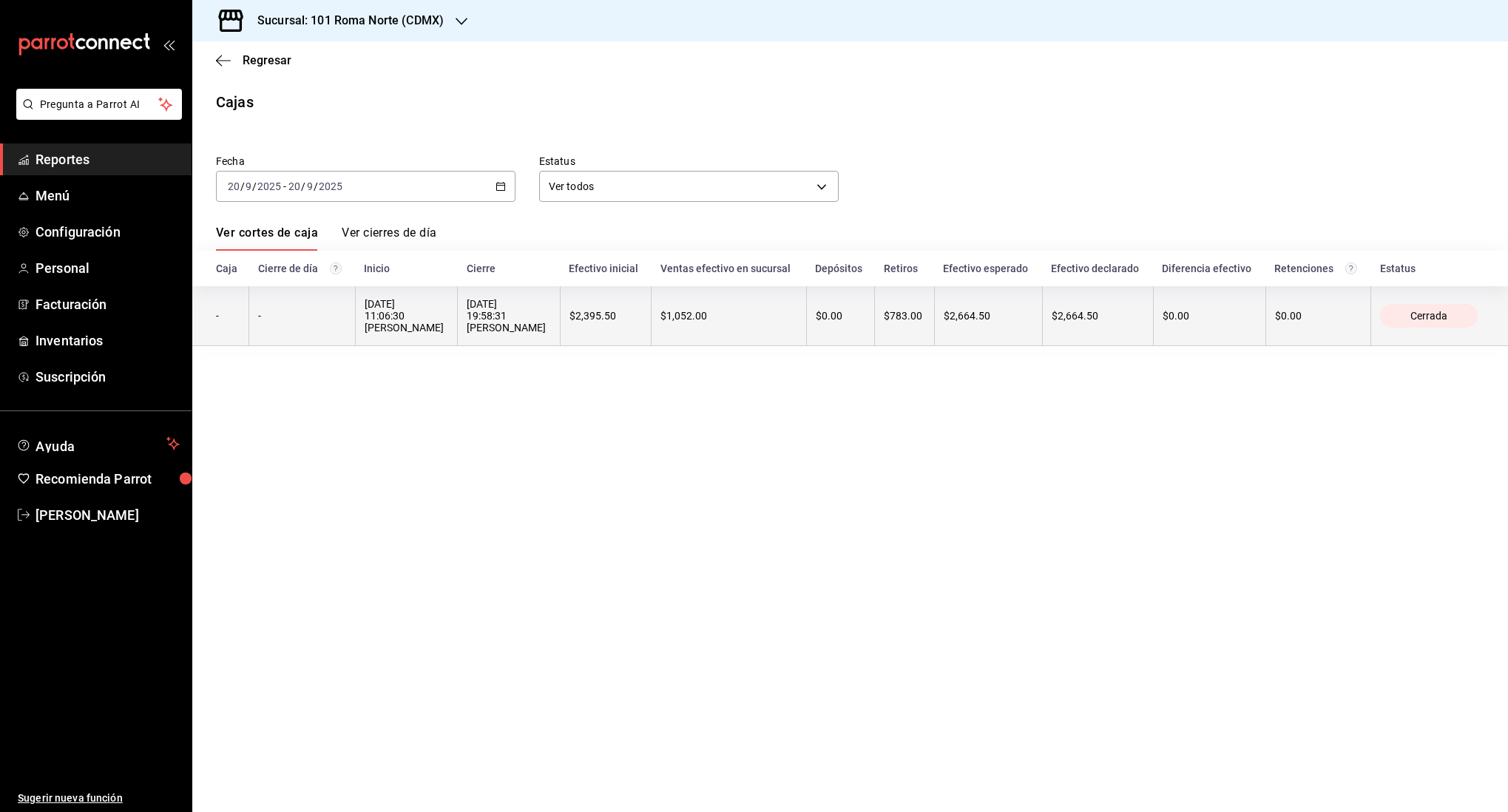
click at [679, 318] on div "$1,052.00" at bounding box center [729, 316] width 136 height 12
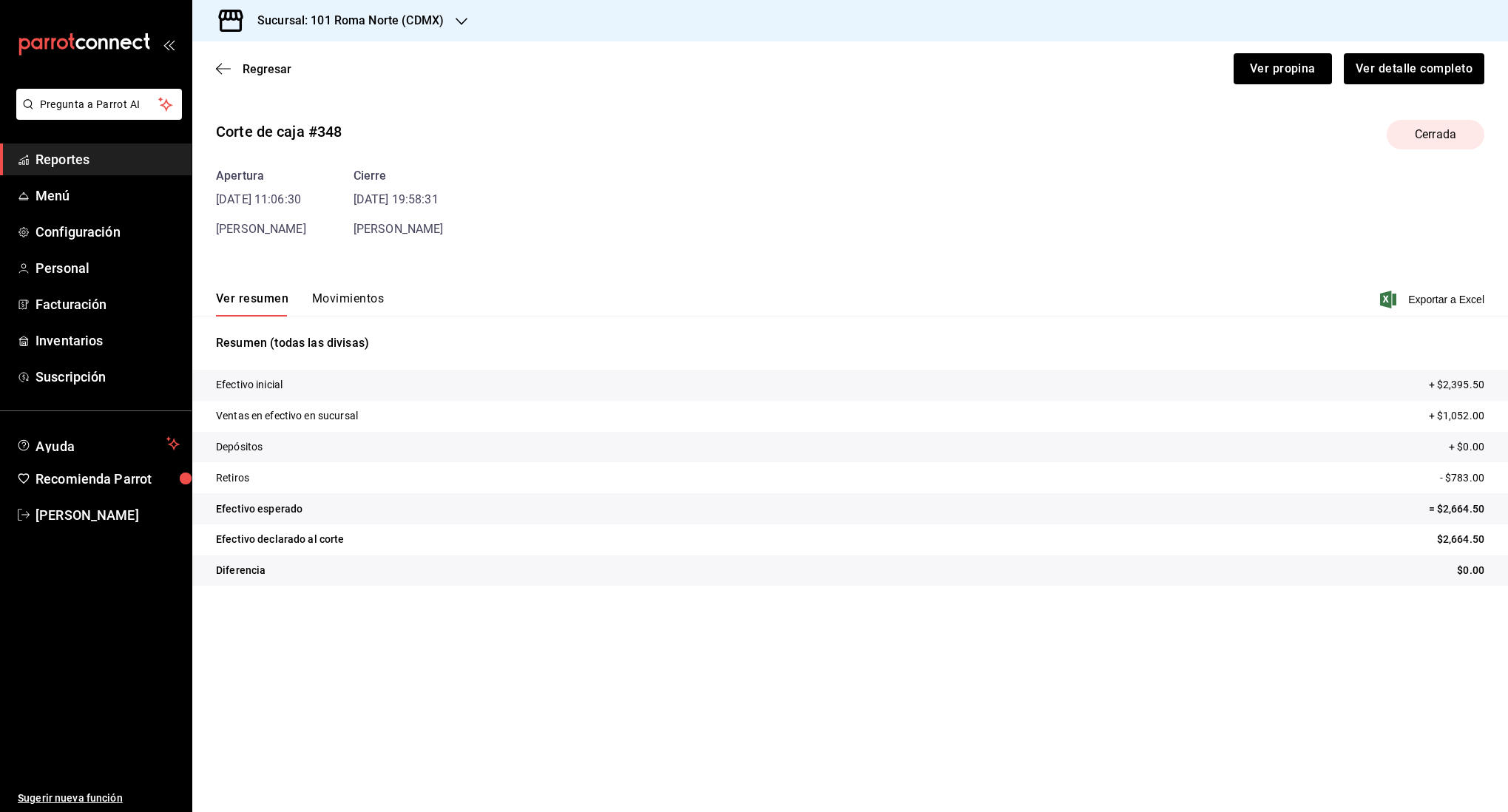
click at [364, 296] on button "Movimientos" at bounding box center [348, 304] width 72 height 25
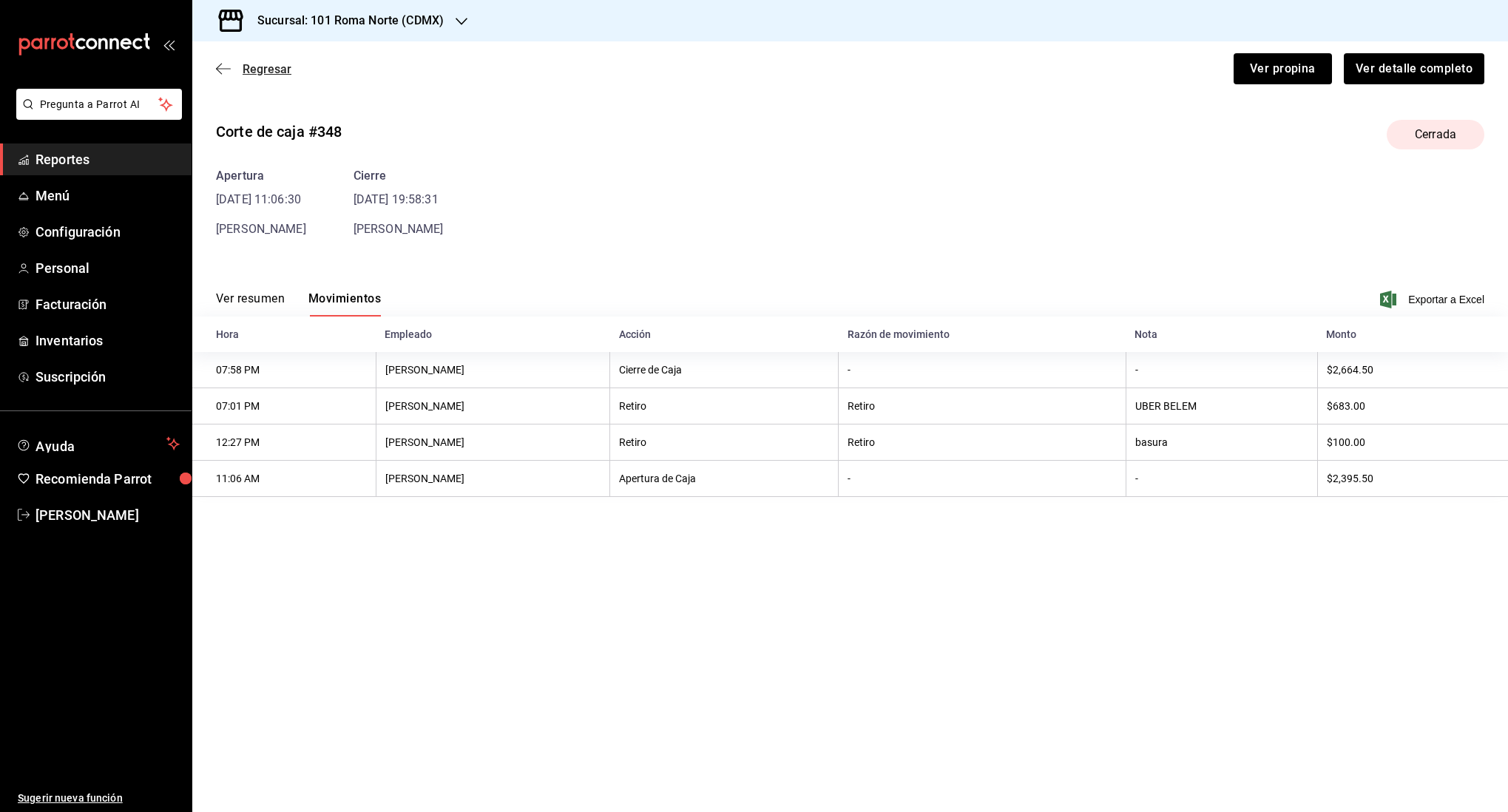
drag, startPoint x: 214, startPoint y: 69, endPoint x: 230, endPoint y: 68, distance: 16.0
click at [216, 69] on div "Regresar Ver propina Ver detalle completo" at bounding box center [850, 68] width 1316 height 55
click at [223, 67] on icon "button" at bounding box center [223, 69] width 15 height 13
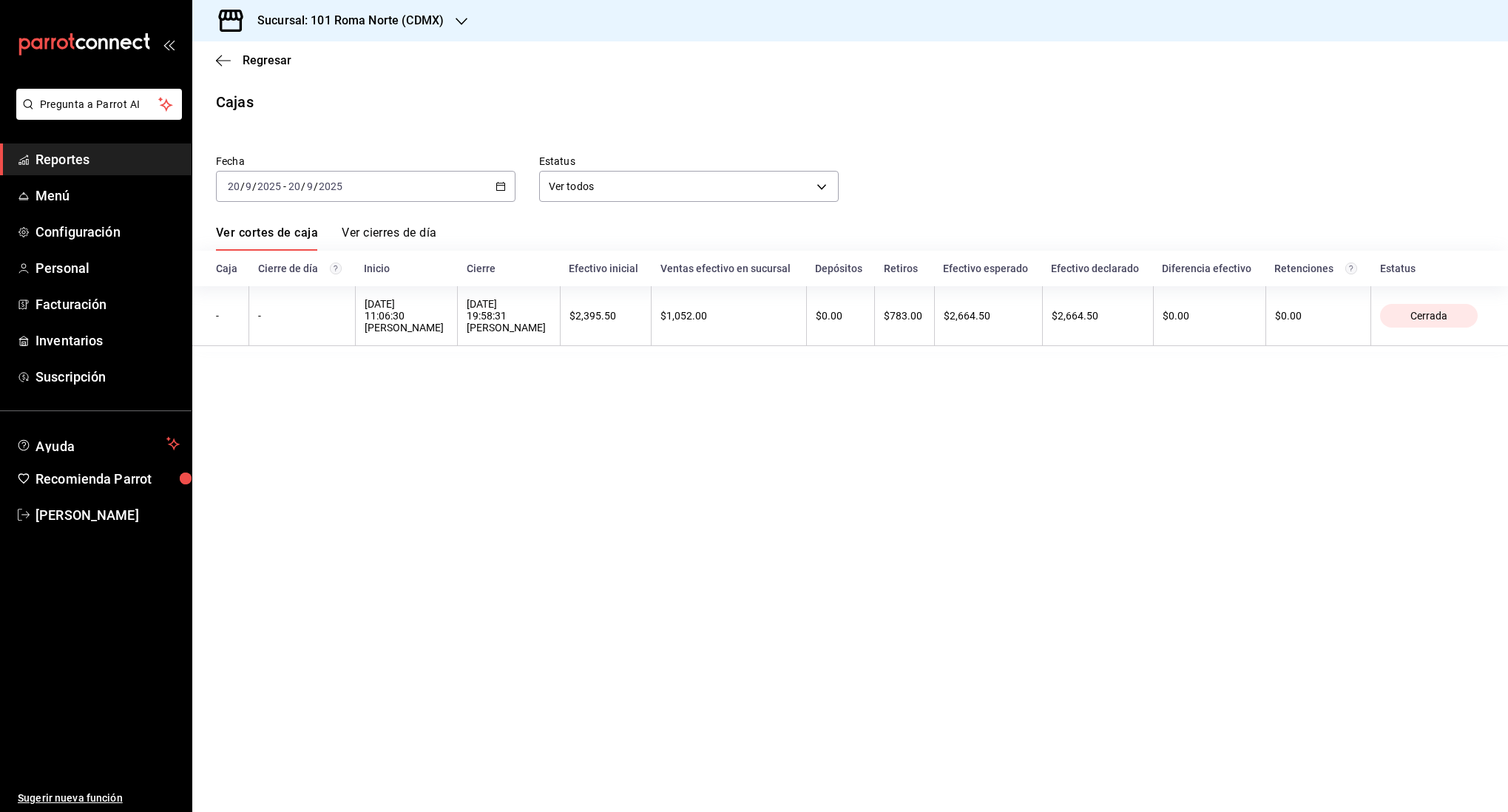
click at [406, 193] on div "2025-09-20 20 / 9 / 2025 - 2025-09-20 20 / 9 / 2025" at bounding box center [365, 186] width 299 height 31
click at [307, 388] on li "Rango de fechas" at bounding box center [286, 397] width 138 height 33
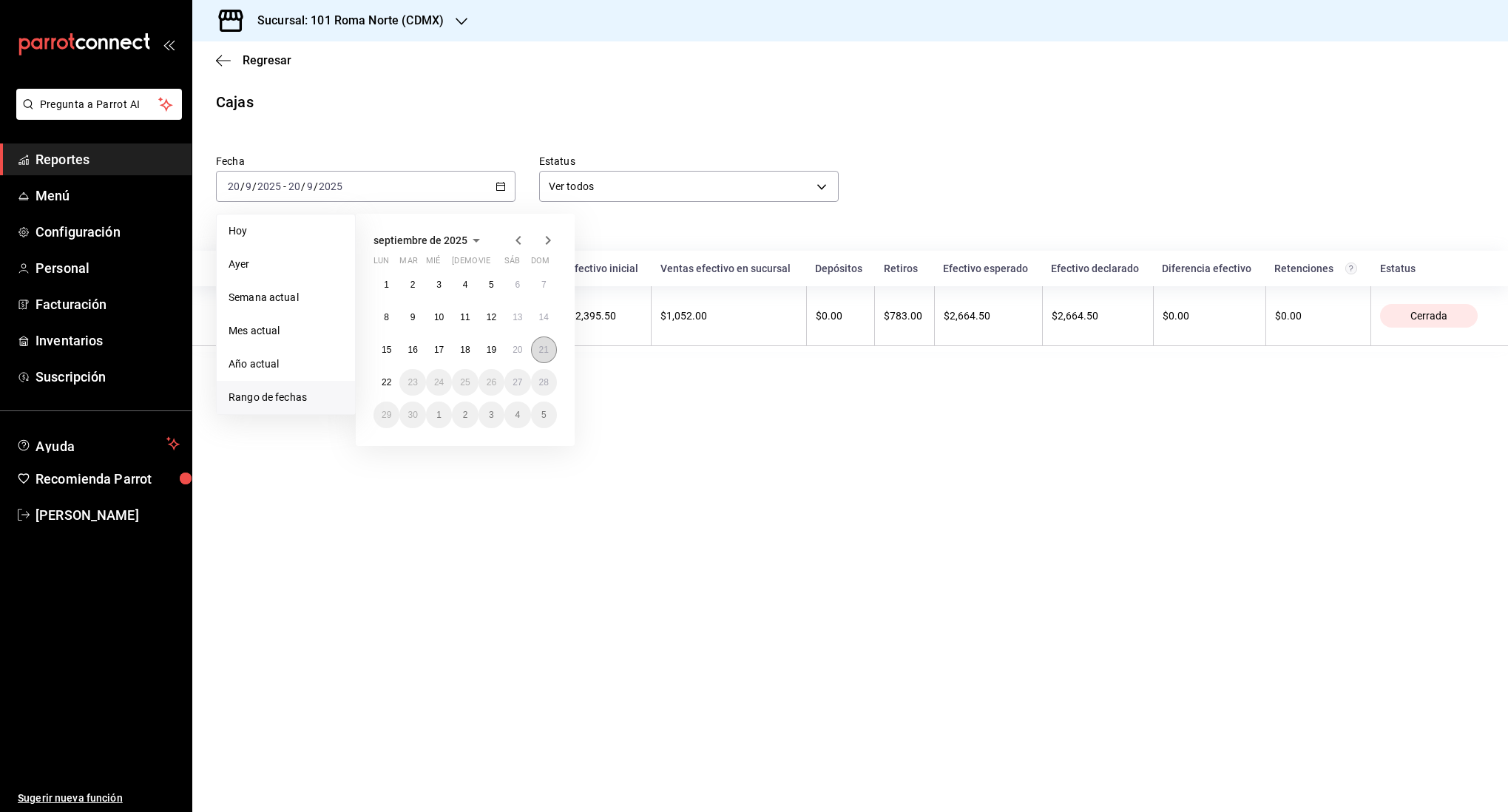
click at [546, 352] on abbr "21" at bounding box center [544, 350] width 10 height 10
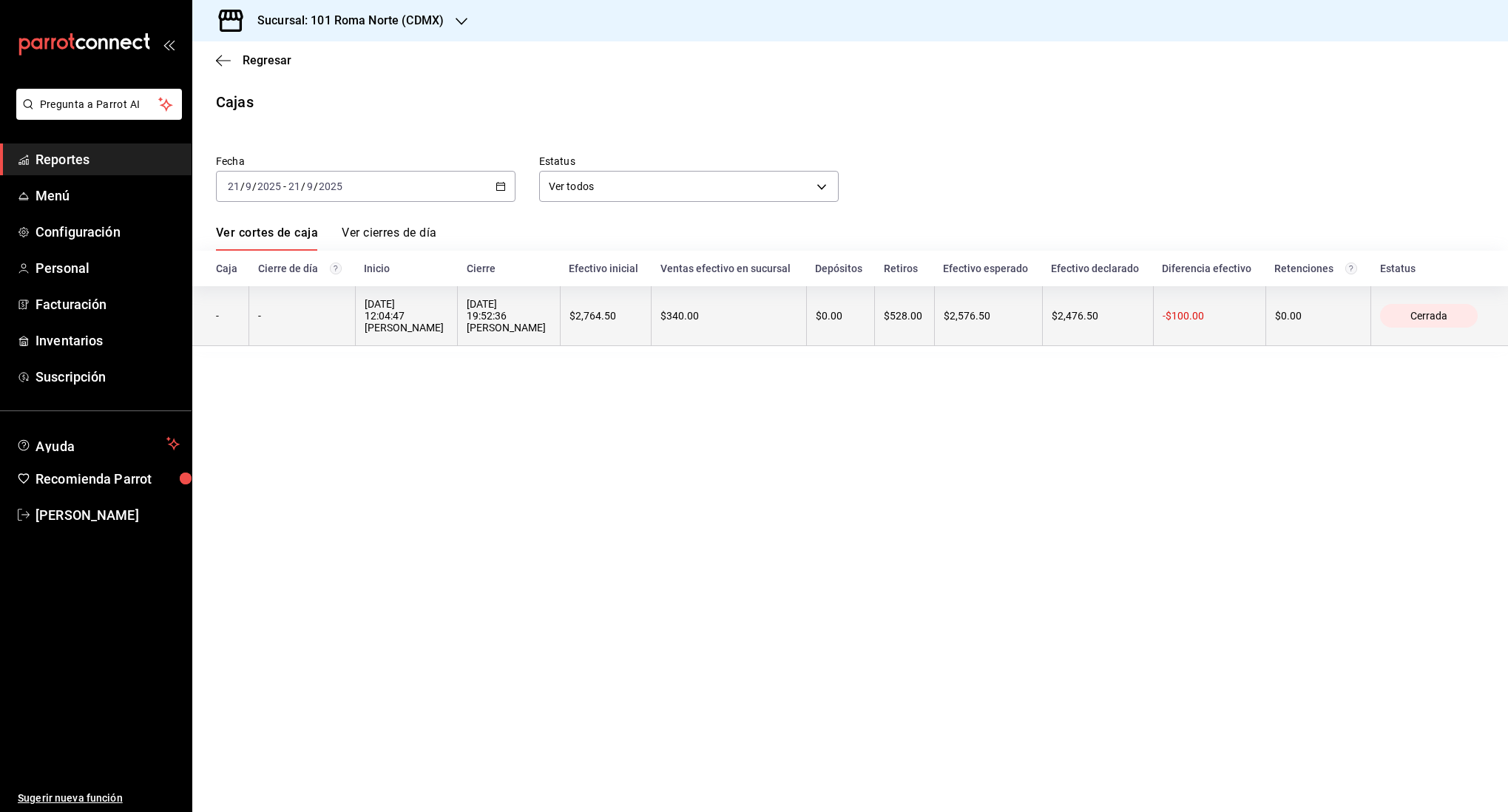
click at [736, 315] on div "$340.00" at bounding box center [729, 316] width 136 height 12
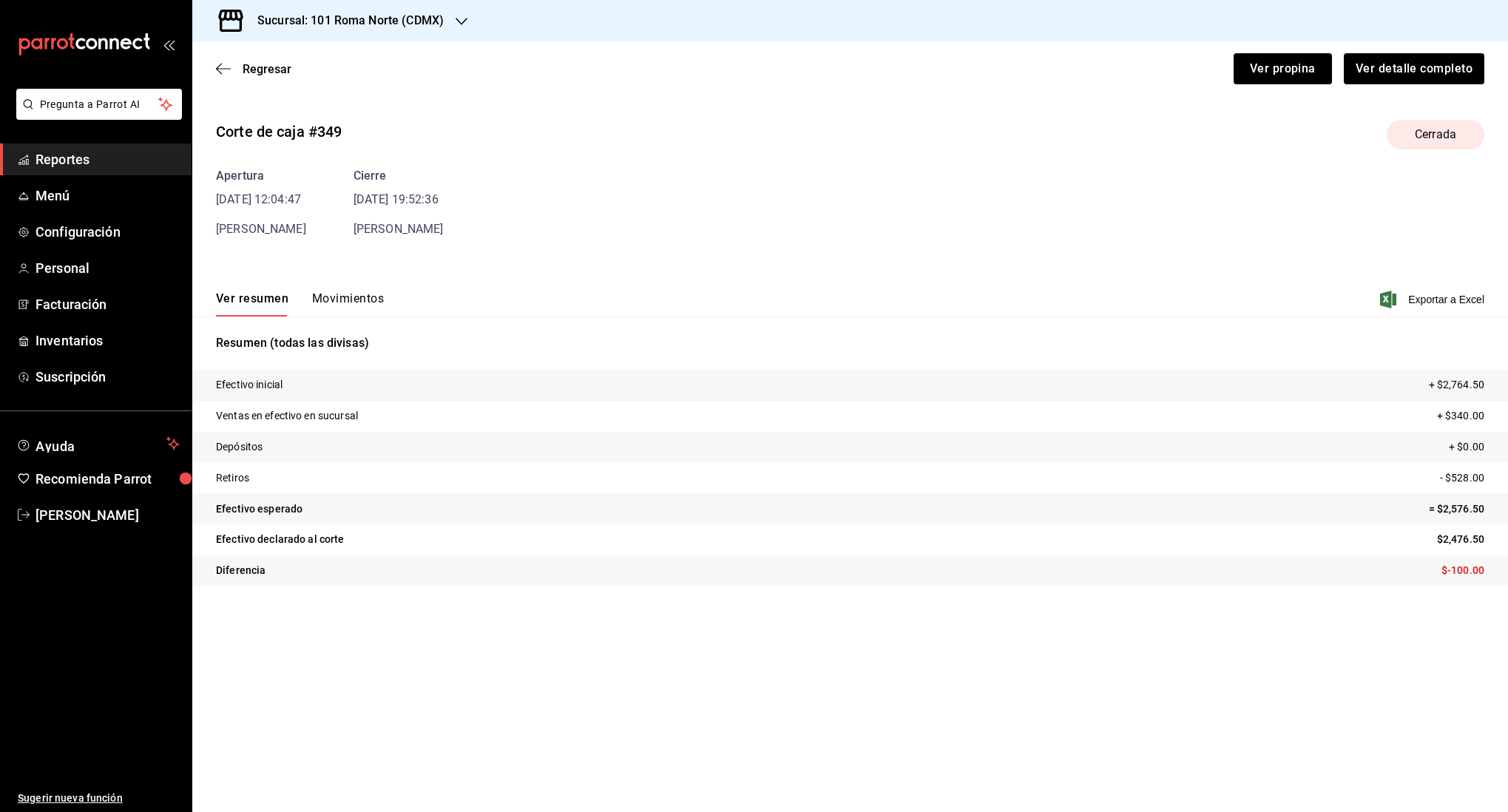
click at [364, 302] on button "Movimientos" at bounding box center [348, 304] width 72 height 25
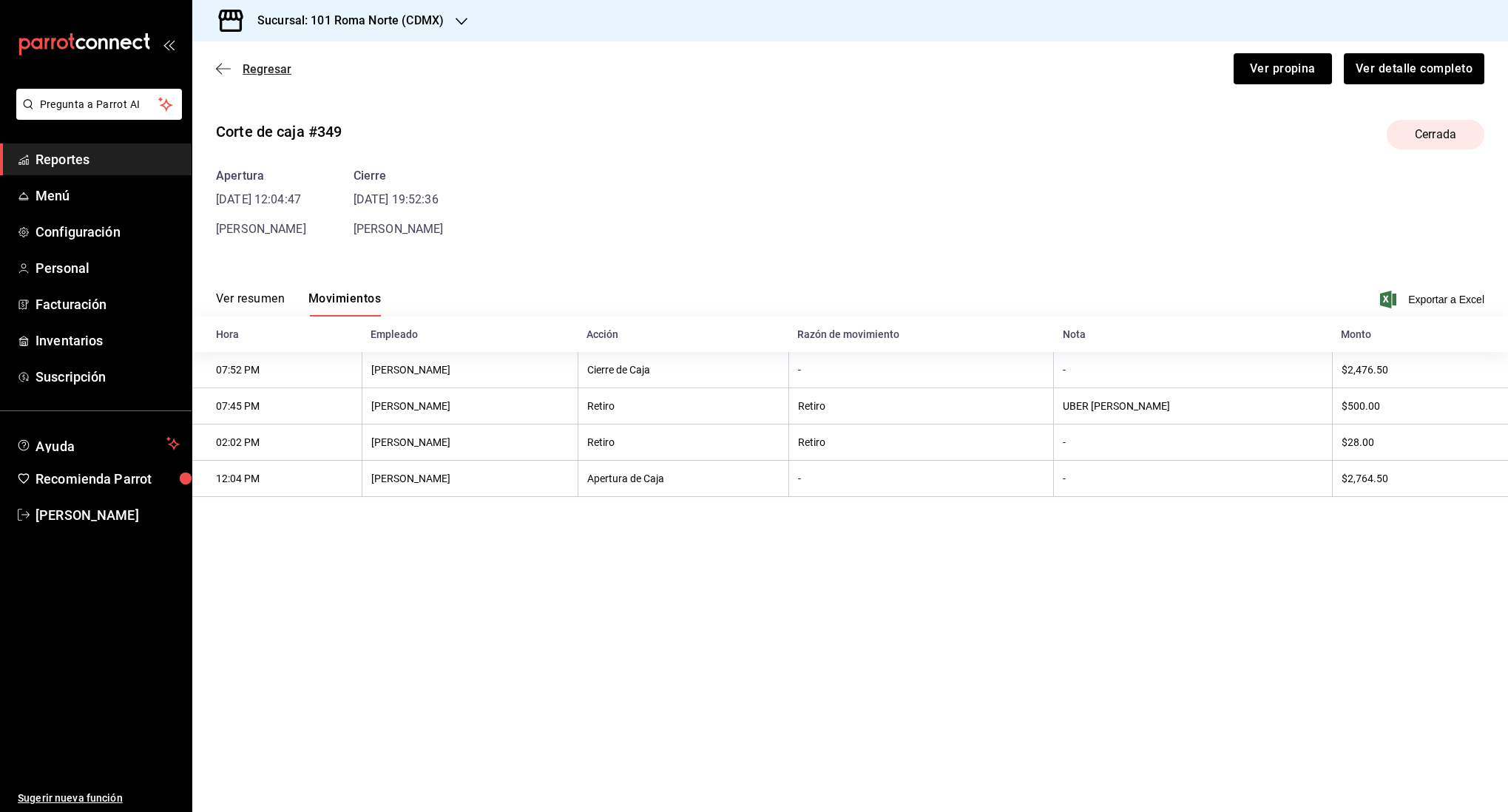
click at [223, 72] on icon "button" at bounding box center [223, 69] width 15 height 13
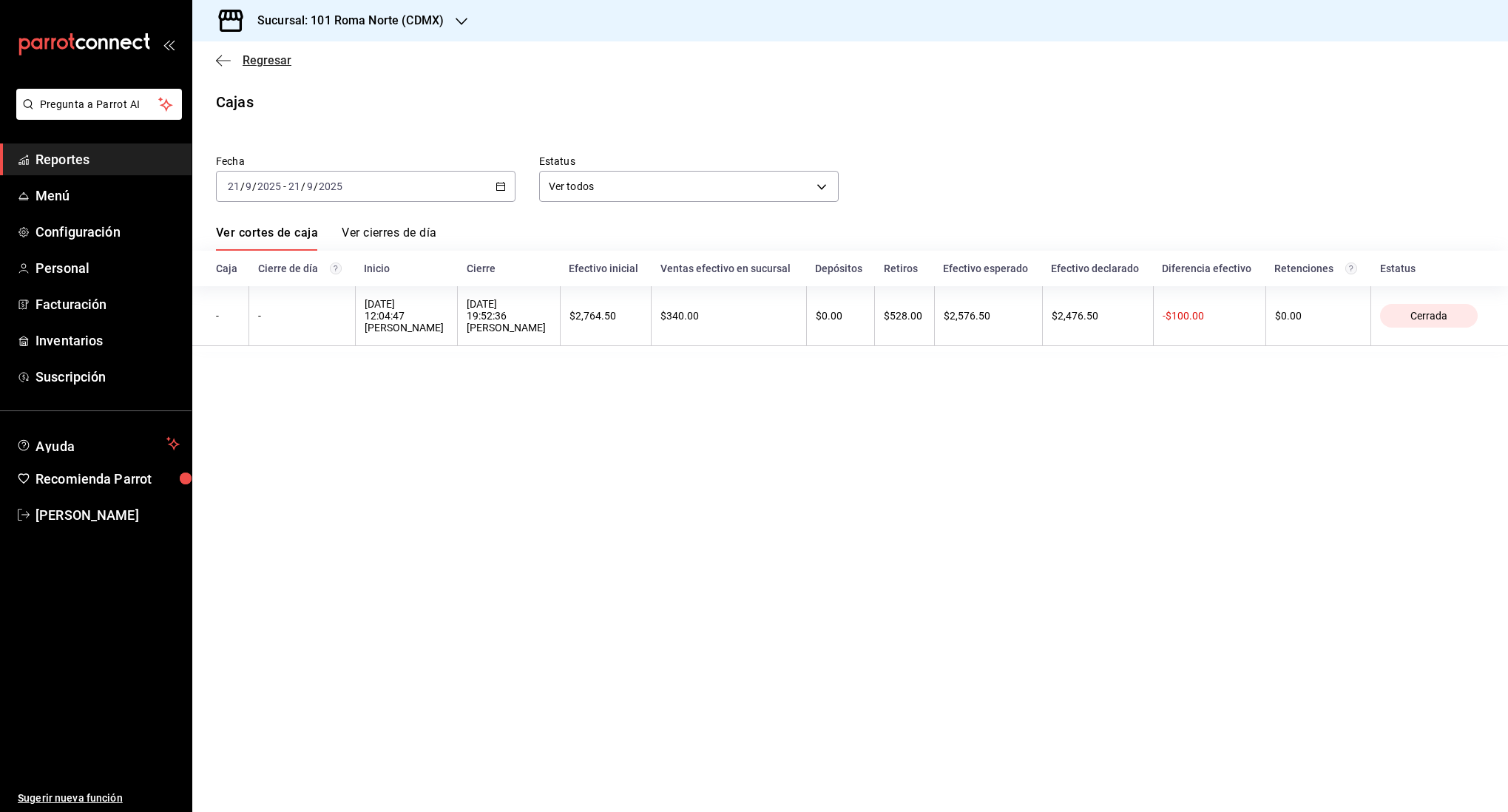
click at [223, 58] on icon "button" at bounding box center [223, 61] width 15 height 13
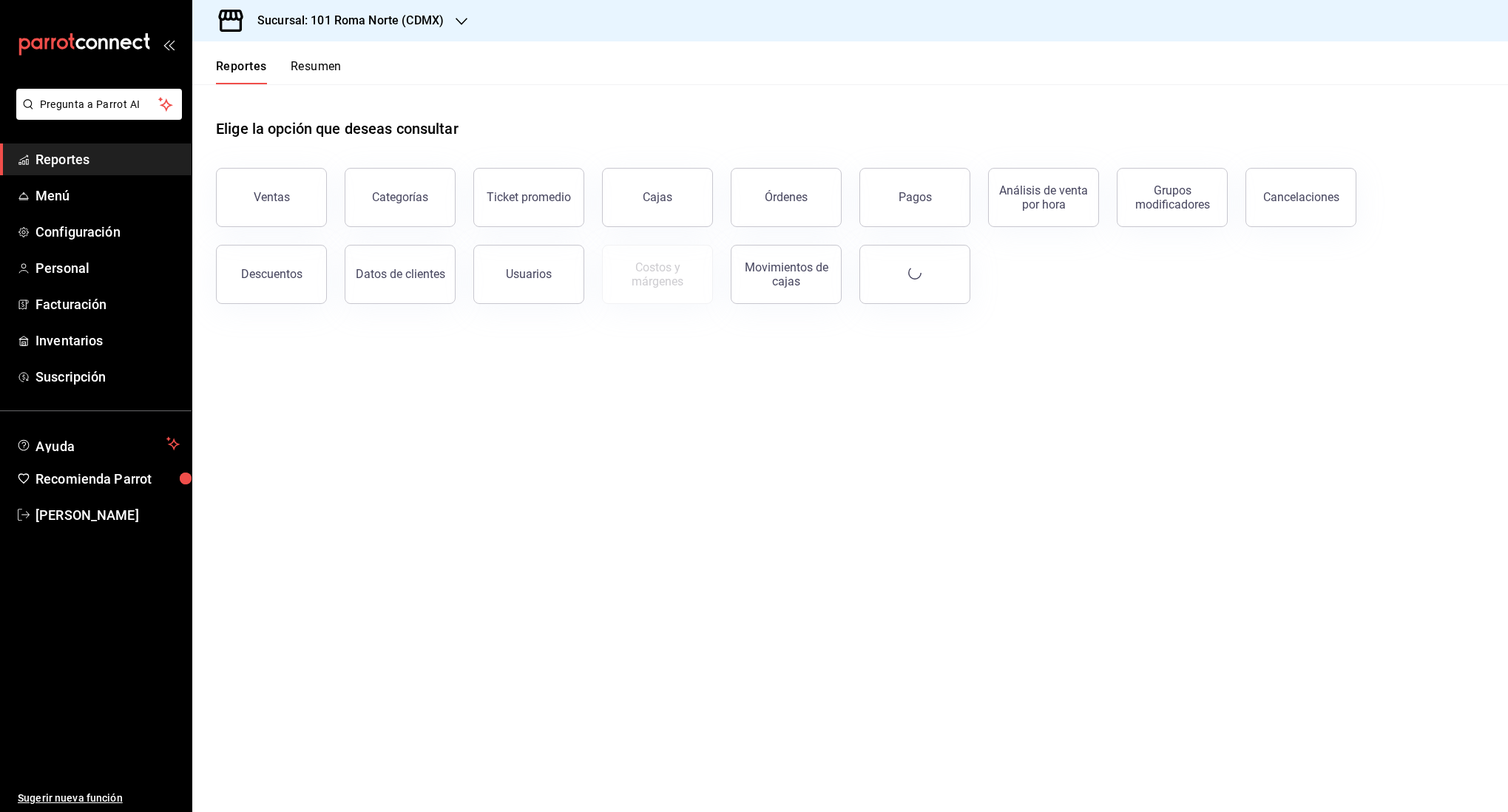
click at [345, 70] on header "Reportes Resumen" at bounding box center [850, 62] width 1316 height 43
click at [330, 70] on button "Resumen" at bounding box center [316, 72] width 51 height 25
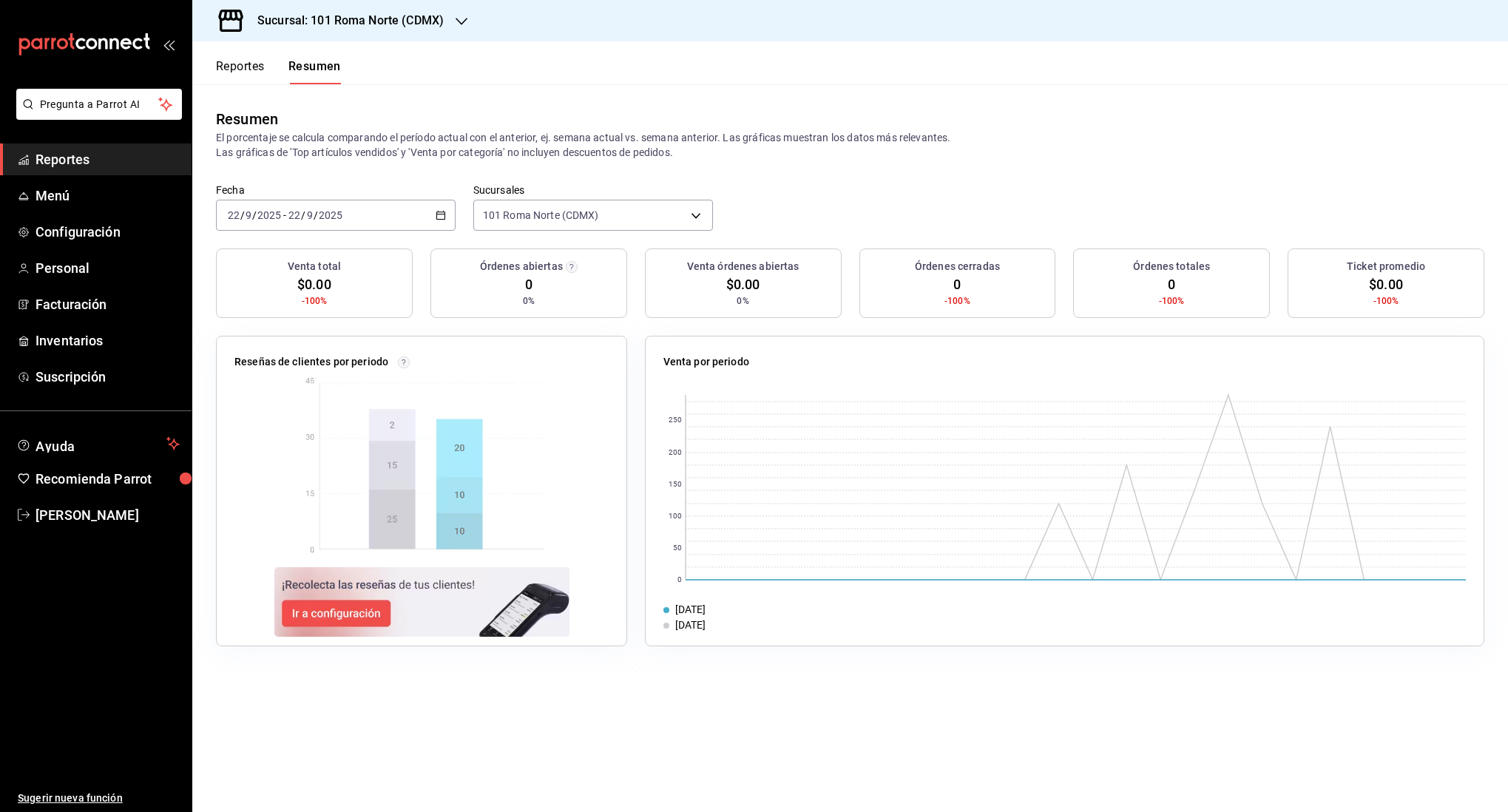
click at [436, 217] on icon "button" at bounding box center [441, 215] width 10 height 10
click at [272, 424] on span "Rango de fechas" at bounding box center [286, 426] width 115 height 16
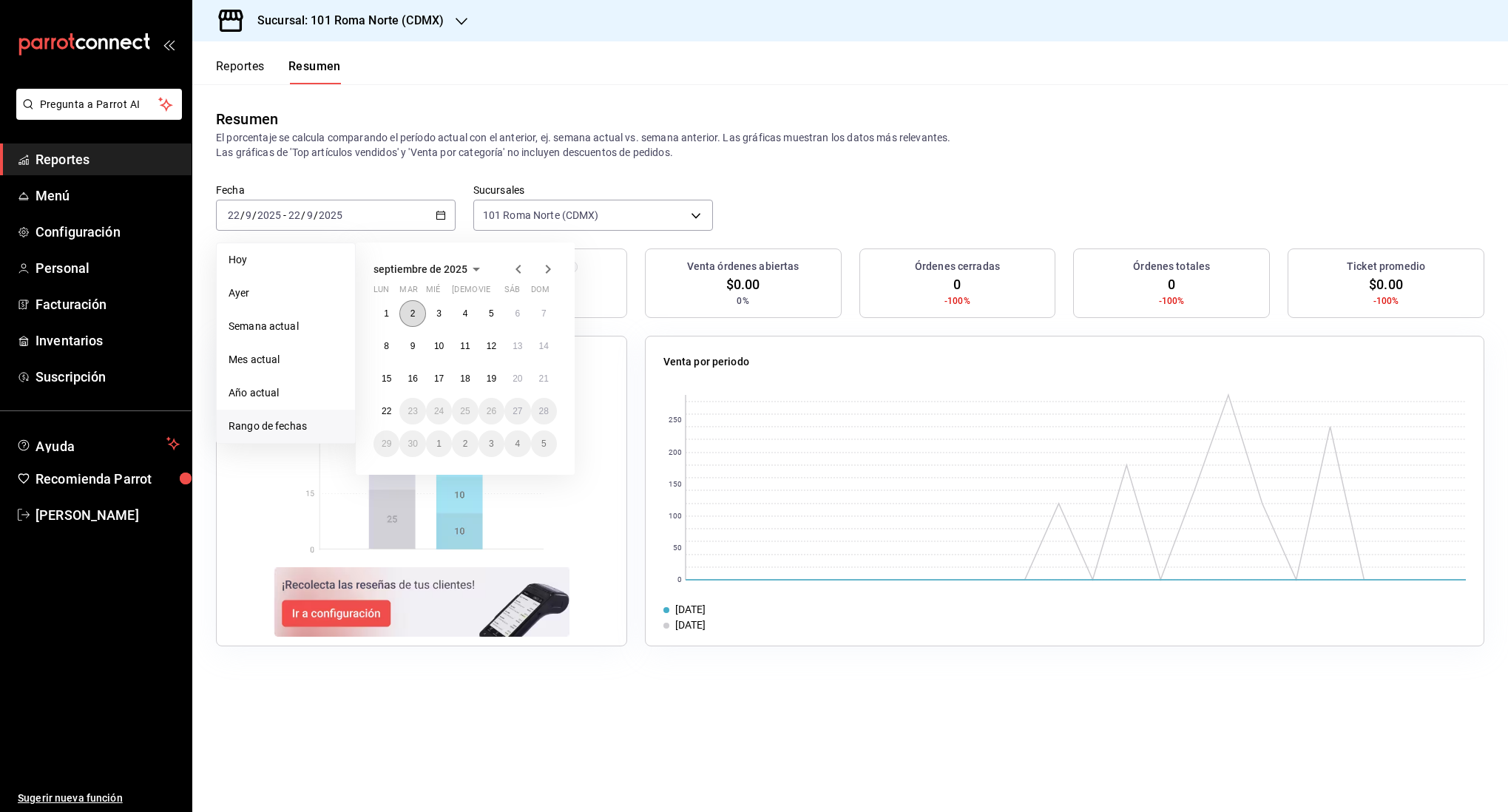
click at [410, 314] on abbr "2" at bounding box center [412, 313] width 5 height 10
click at [541, 374] on abbr "21" at bounding box center [544, 379] width 10 height 10
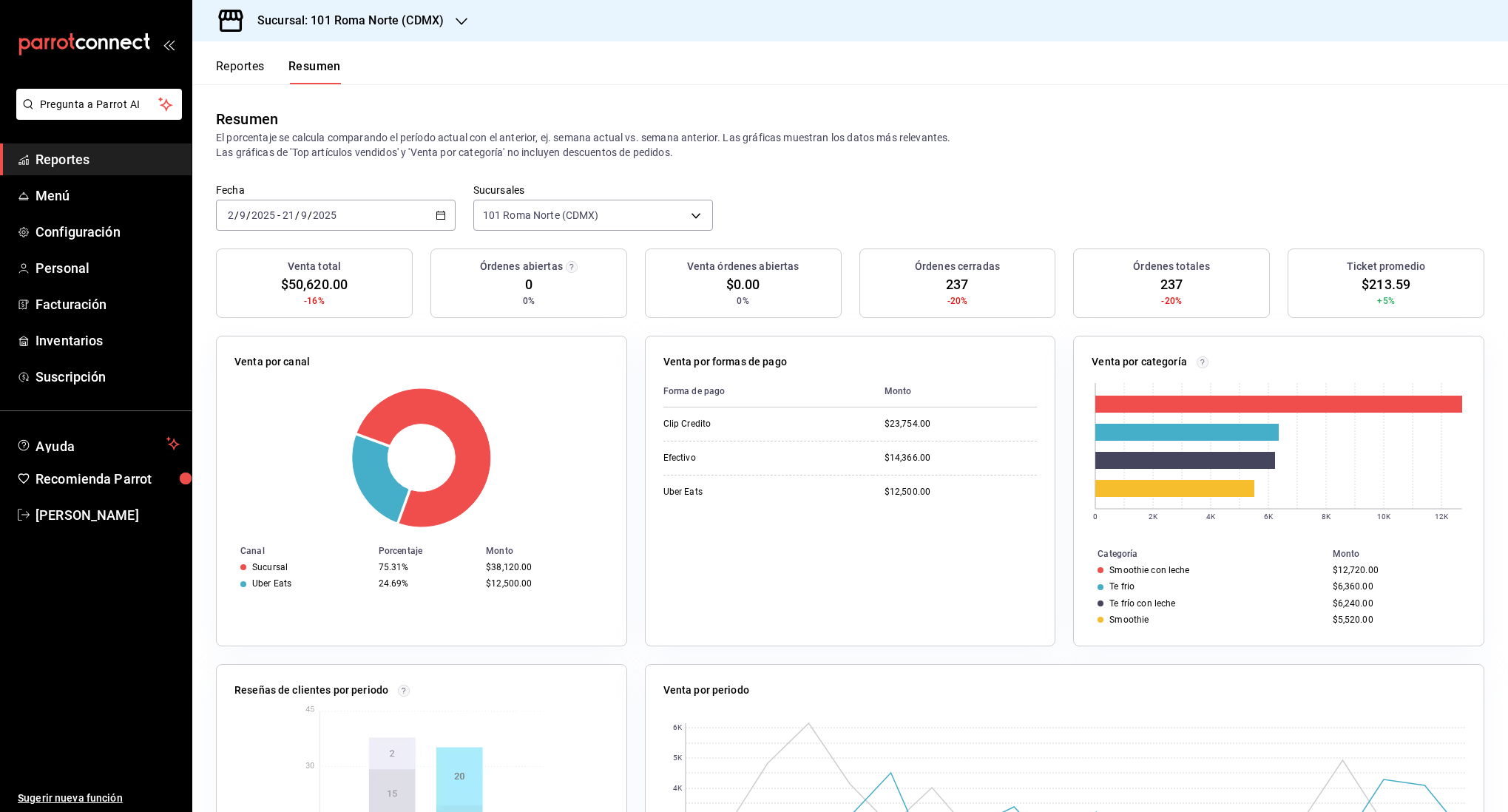
click at [324, 20] on h3 "Sucursal: 101 Roma Norte (CDMX)" at bounding box center [344, 21] width 198 height 18
click at [308, 62] on div "One o One (CdMx)" at bounding box center [303, 64] width 198 height 16
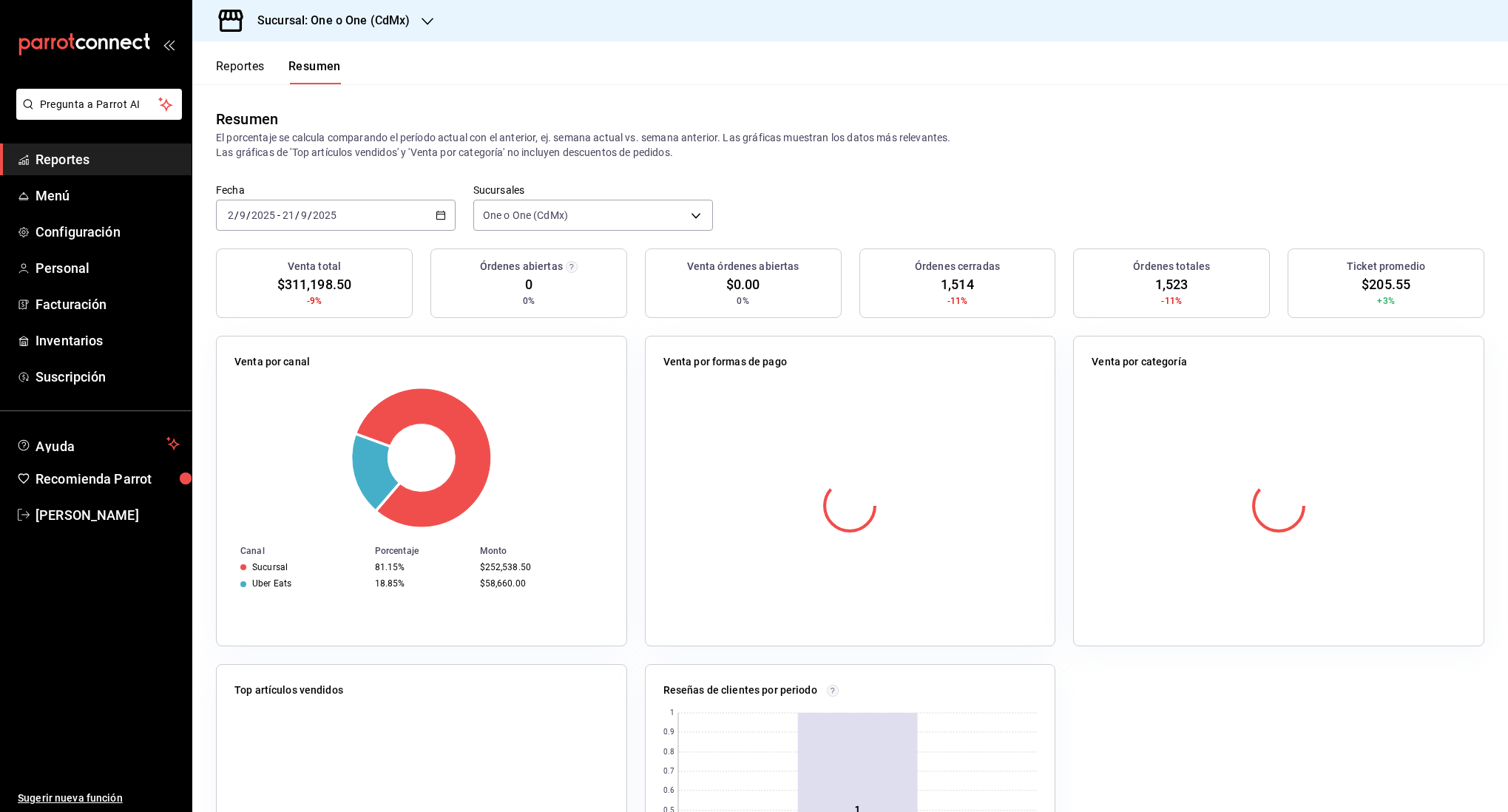
click at [388, 217] on div "2025-09-02 2 / 9 / 2025 - 2025-09-21 21 / 9 / 2025" at bounding box center [336, 214] width 240 height 31
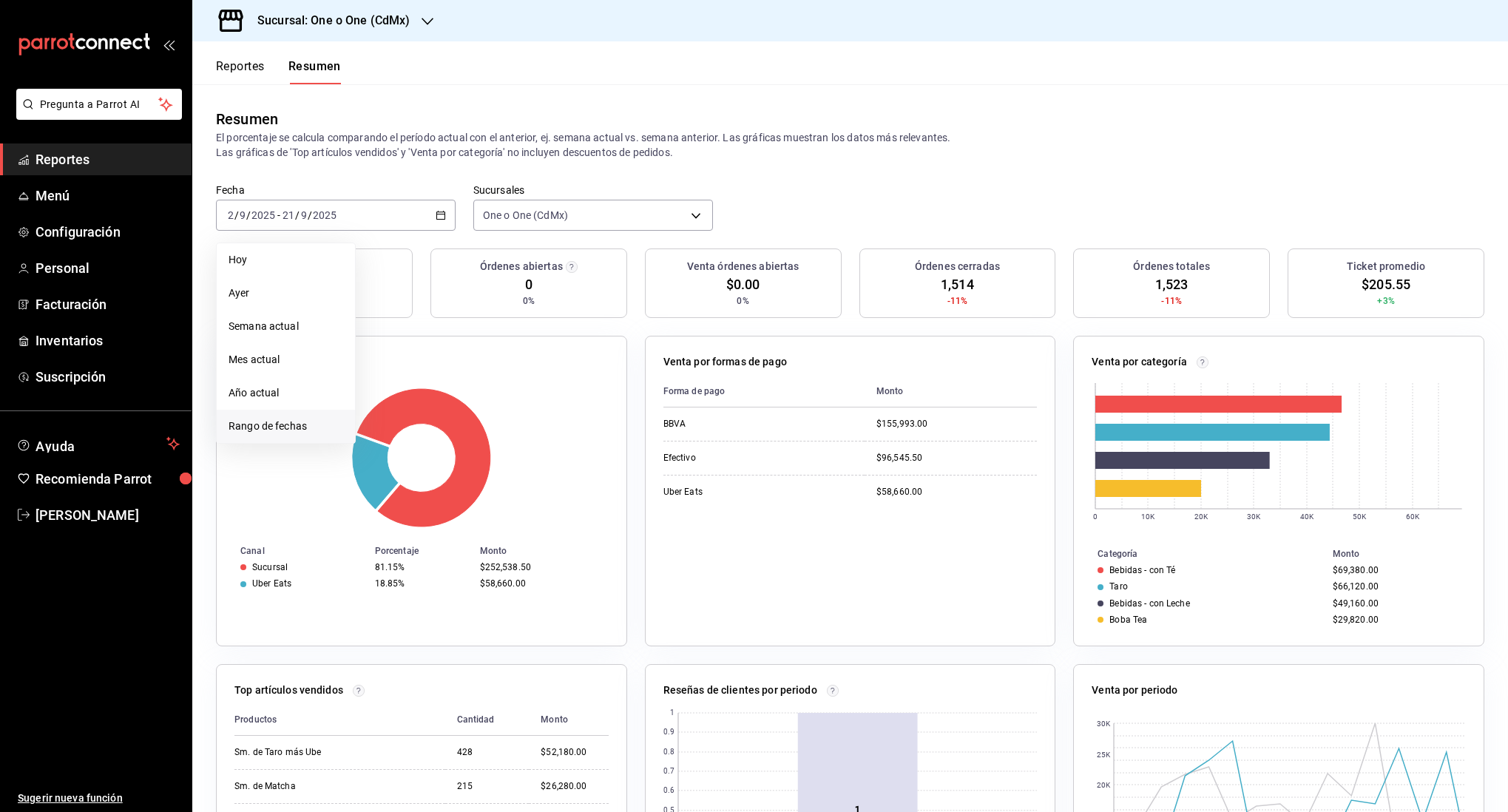
click at [276, 421] on span "Rango de fechas" at bounding box center [286, 426] width 115 height 16
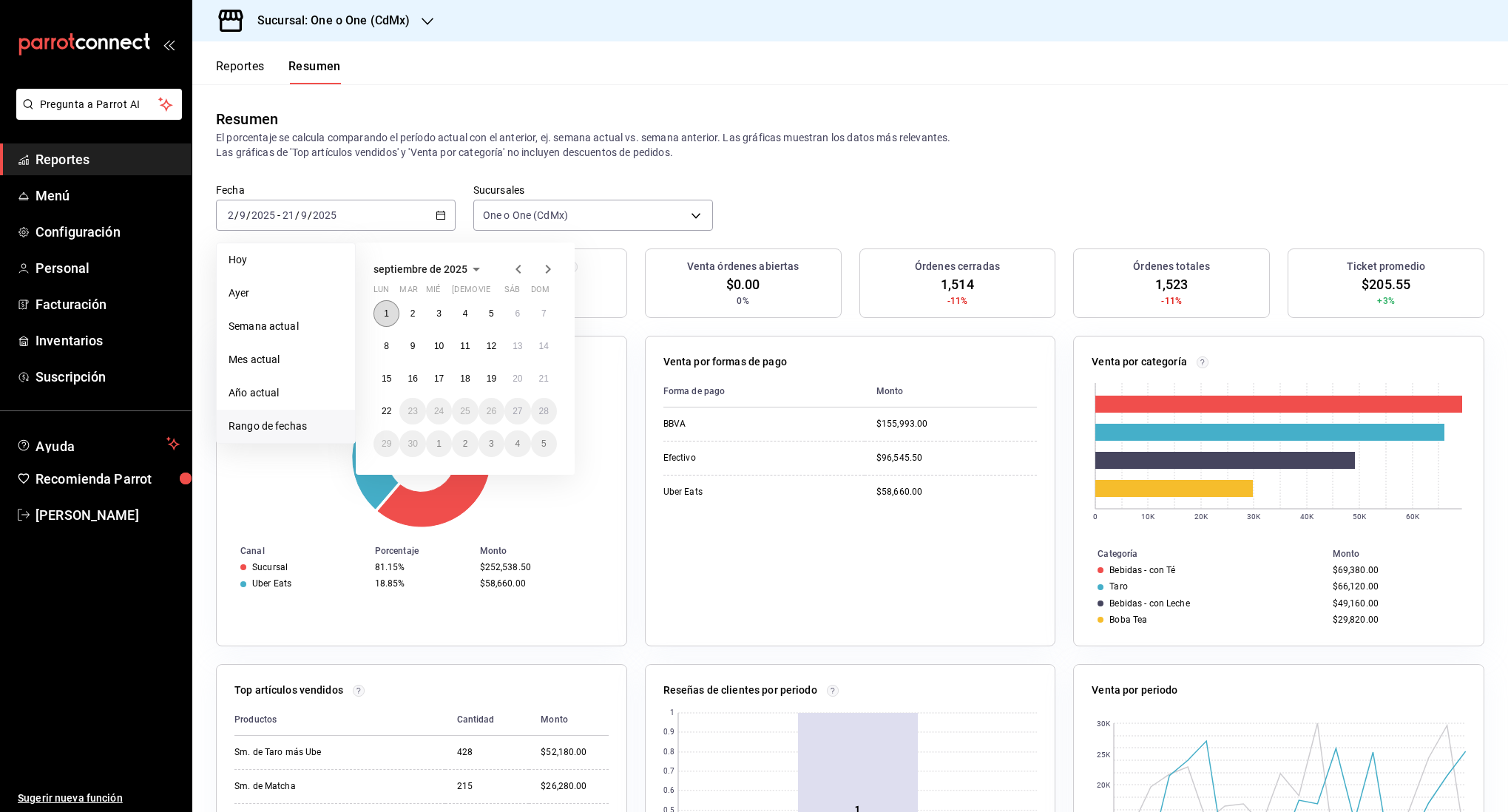
click at [394, 311] on button "1" at bounding box center [386, 313] width 26 height 27
click at [539, 376] on abbr "21" at bounding box center [544, 379] width 10 height 10
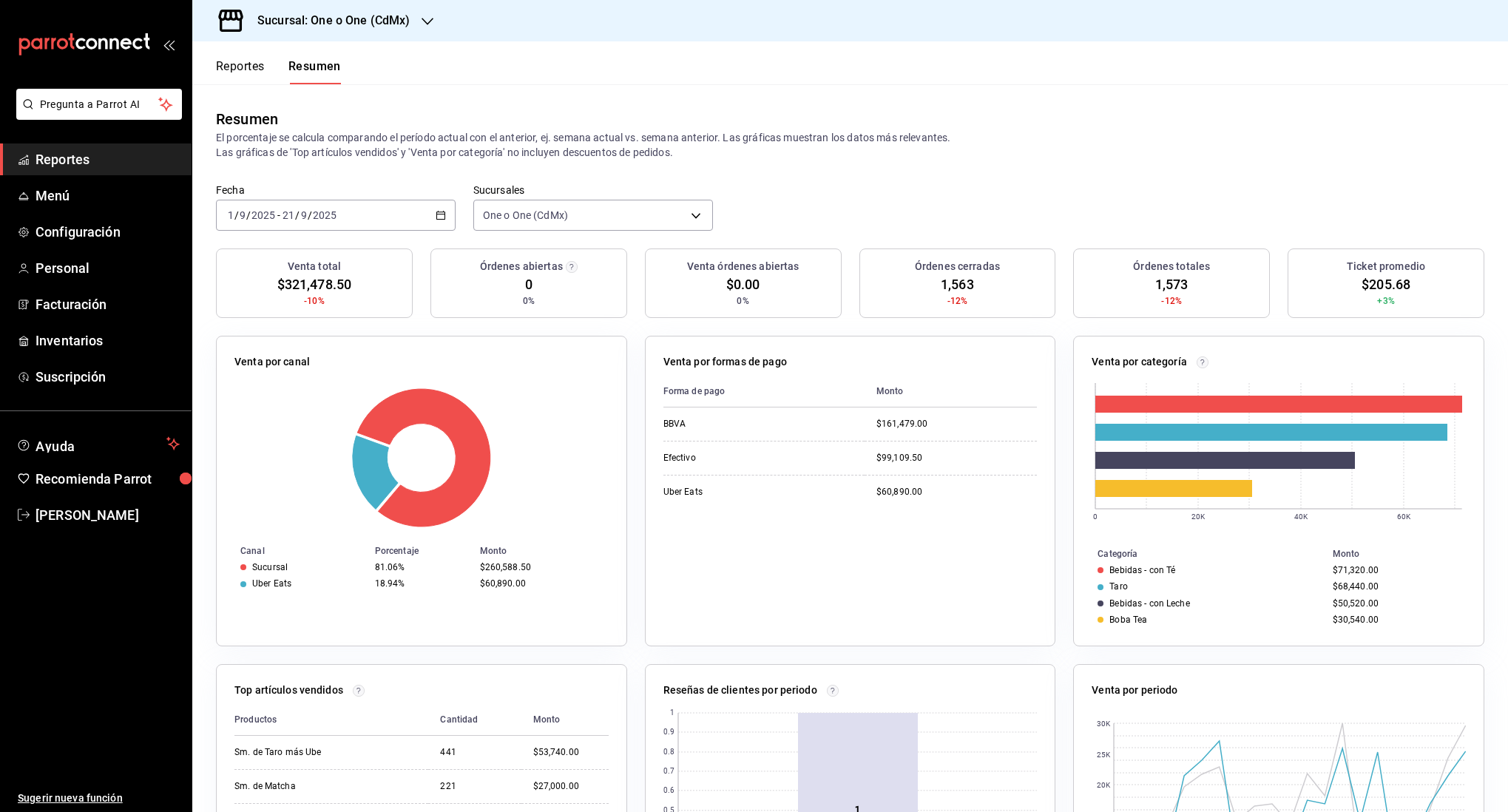
scroll to position [187, 0]
